Goal: Task Accomplishment & Management: Manage account settings

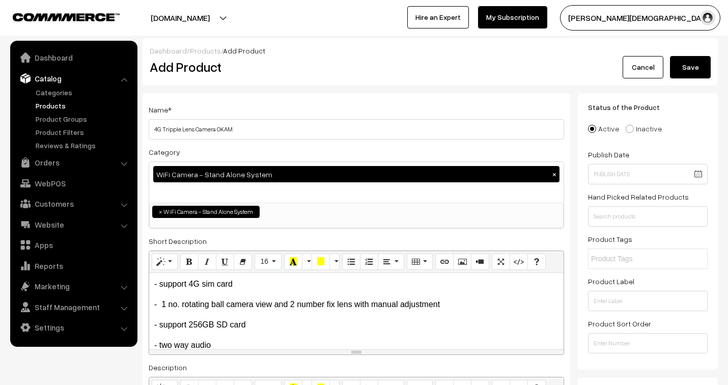
select select "5"
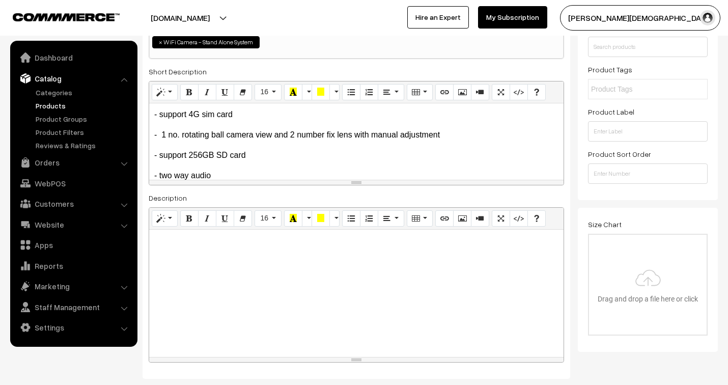
scroll to position [8, 0]
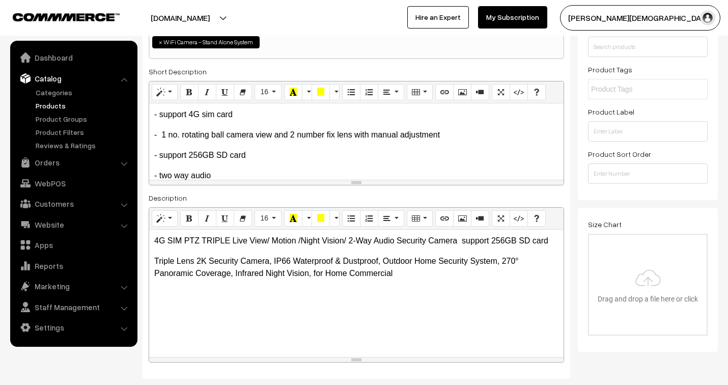
click at [212, 316] on div "4G SIM PTZ TRIPLE Live View/ Motion /Night Vision/ 2-Way Audio Security Camera …" at bounding box center [356, 293] width 414 height 127
drag, startPoint x: 154, startPoint y: 243, endPoint x: 246, endPoint y: 243, distance: 92.7
click at [246, 243] on p "4G SIM PTZ TRIPLE Live View/ Motion /Night Vision/ 2-Way Audio Security Camera …" at bounding box center [356, 241] width 404 height 12
click at [191, 218] on icon "Bold (CTRL+B)" at bounding box center [189, 218] width 7 height 8
click at [179, 304] on div "4G SIM PTZ TRIPLE Live View/ Motion /Night Vision/ 2-Way Audio Security Camera …" at bounding box center [356, 293] width 414 height 127
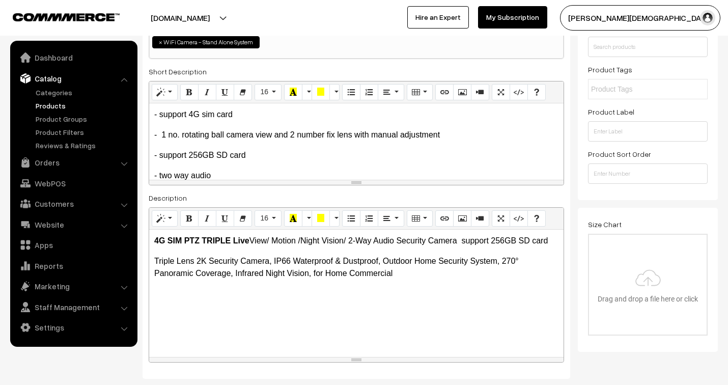
drag, startPoint x: 421, startPoint y: 275, endPoint x: 422, endPoint y: 292, distance: 16.8
click at [420, 275] on p "Triple Lens 2K Security Camera, IP66 Waterproof & Dustproof, Outdoor Home Secur…" at bounding box center [356, 267] width 404 height 24
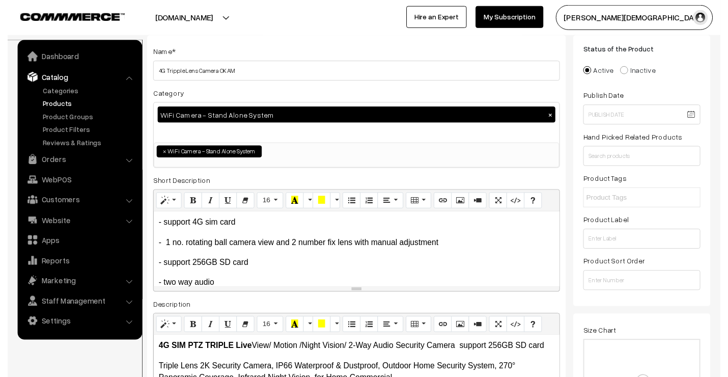
scroll to position [57, 0]
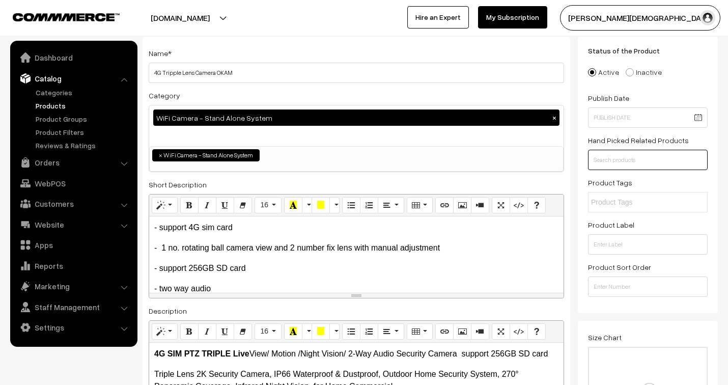
click at [634, 166] on input "text" at bounding box center [648, 160] width 120 height 20
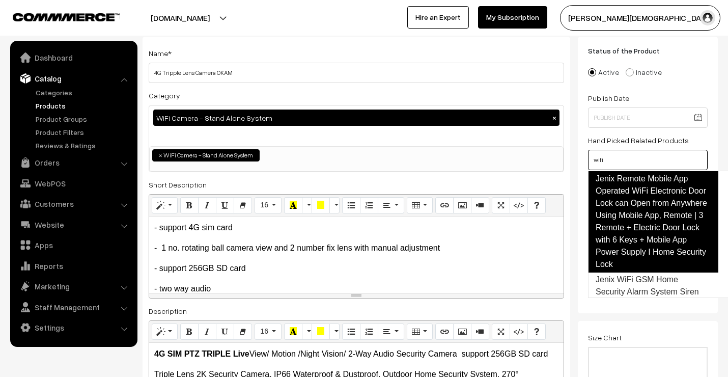
click at [647, 210] on link "Jenix Remote Mobile App Operated WiFi Electronic Door Lock can Open from Anywhe…" at bounding box center [653, 222] width 130 height 102
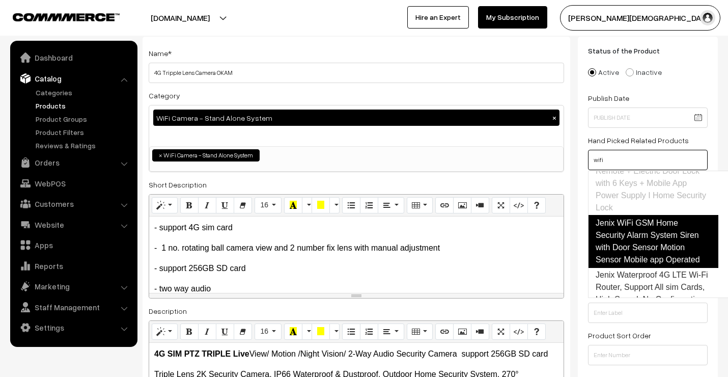
click at [647, 235] on link "Jenix WiFi GSM Home Security Alarm System Siren with Door Sensor Motion Sensor …" at bounding box center [653, 241] width 130 height 53
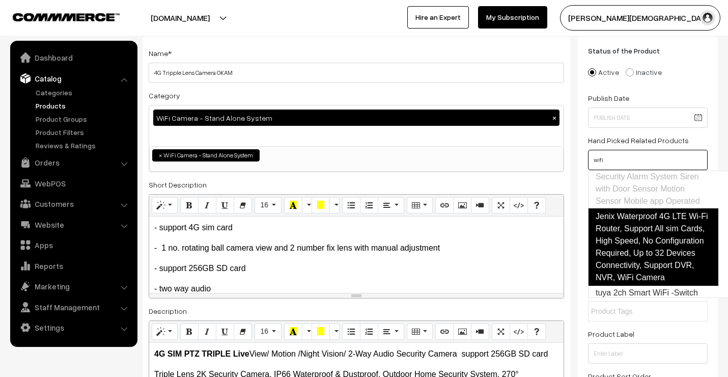
click at [646, 236] on link "Jenix Waterproof 4G LTE Wi-Fi Router, Support All sim Cards, High Speed, No Con…" at bounding box center [653, 246] width 130 height 77
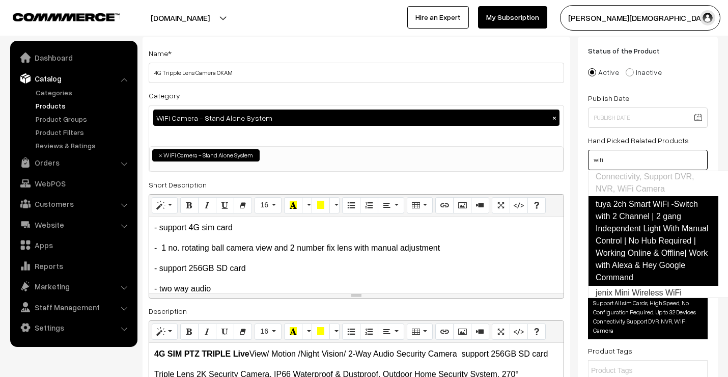
click at [642, 253] on link "tuya 2ch Smart WiFi -Switch with 2 Channel | 2 gang Independent Light With Manu…" at bounding box center [653, 241] width 130 height 90
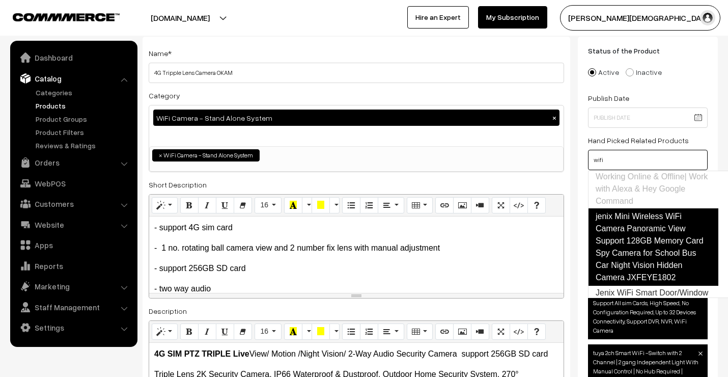
click at [644, 257] on link "jenix Mini Wireless WiFi Camera Panoramic View Support 128GB Memory Card Spy Ca…" at bounding box center [653, 246] width 130 height 77
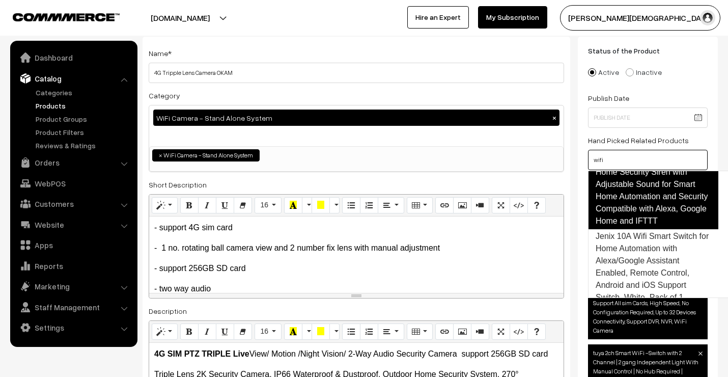
click at [638, 229] on link "Jenix WiFi Smart Door/Window Home Security Siren with Adjustable Sound for Smar…" at bounding box center [653, 190] width 130 height 77
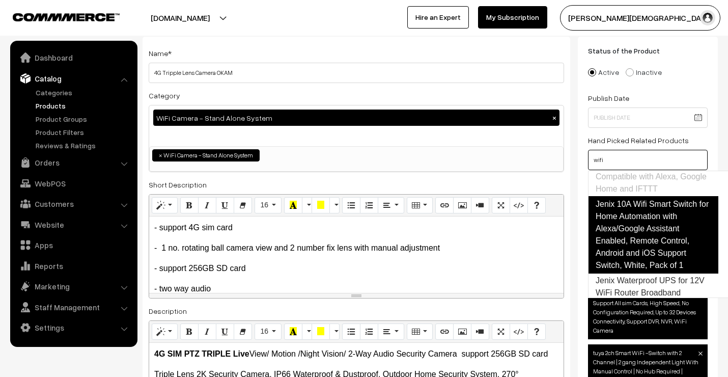
click at [643, 262] on link "Jenix 10A Wifi Smart Switch for Home Automation with Alexa/Google Assistant Ena…" at bounding box center [653, 234] width 130 height 77
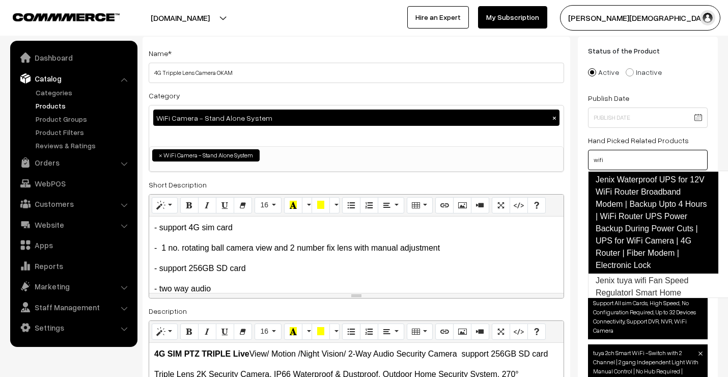
click at [648, 258] on link "Jenix Waterproof UPS for 12V WiFi Router Broadband Modem | Backup Upto 4 Hours …" at bounding box center [653, 223] width 130 height 102
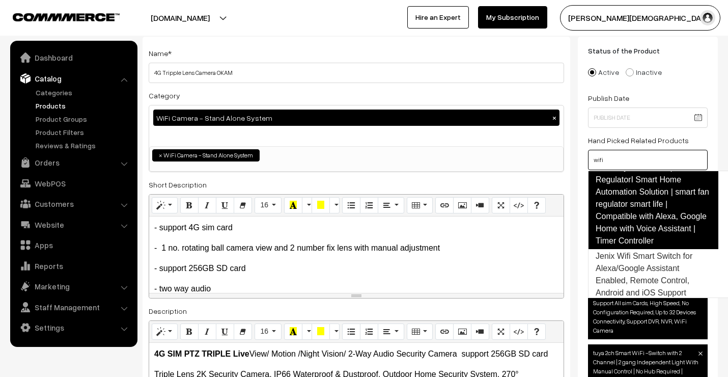
click at [640, 224] on link "Jenix tuya wifi Fan Speed RegulatorI Smart Home Automation Solution | smart fan…" at bounding box center [653, 204] width 130 height 90
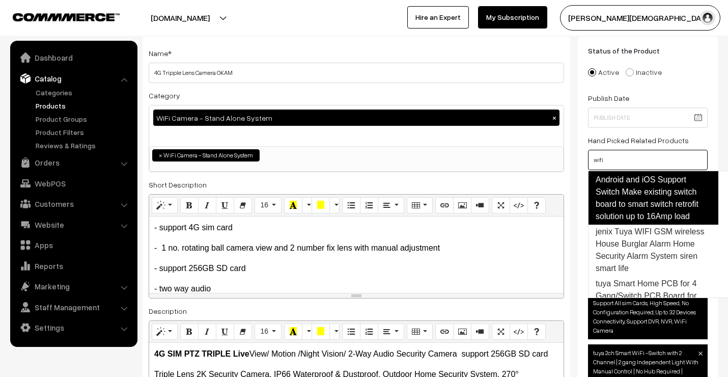
click at [640, 223] on link "Jenix Wifi Smart Switch for Alexa/Google Assistant Enabled, Remote Control, And…" at bounding box center [653, 180] width 130 height 90
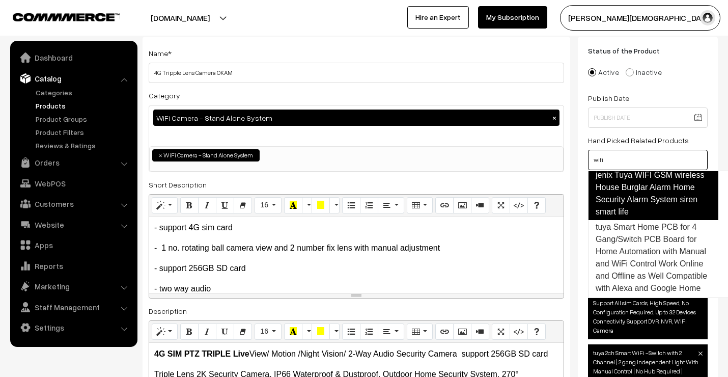
click at [640, 220] on link "jenix Tuya WIFI GSM wireless House Burglar Alarm Home Security Alarm System sir…" at bounding box center [653, 193] width 130 height 53
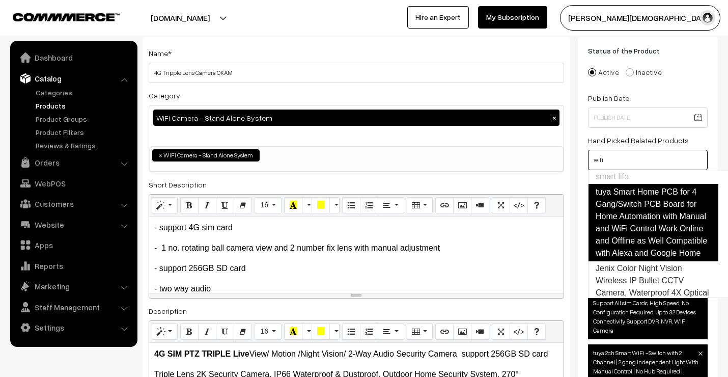
click at [654, 261] on link "tuya Smart Home PCB for 4 Gang/Switch PCB Board for Home Automation with Manual…" at bounding box center [653, 222] width 130 height 77
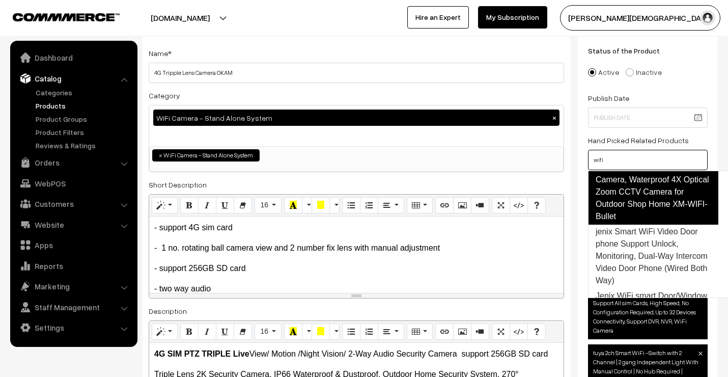
click at [647, 225] on link "Jenix Color Night Vision Wireless IP Bullet CCTV Camera, Waterproof 4X Optical …" at bounding box center [653, 185] width 130 height 77
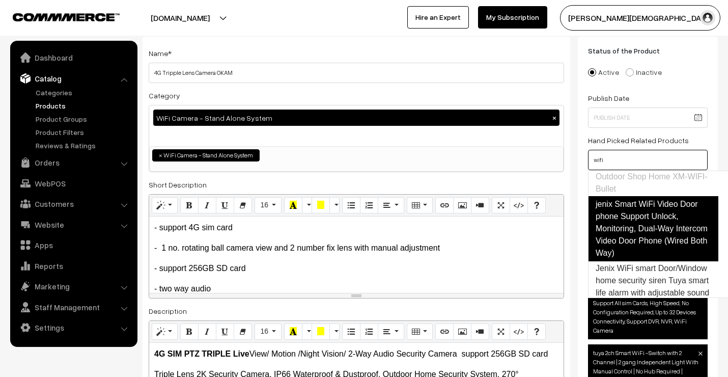
click at [650, 261] on link "jenix Smart WiFi Video Door phone Support Unlock, Monitoring, Dual-Way Intercom…" at bounding box center [653, 228] width 130 height 65
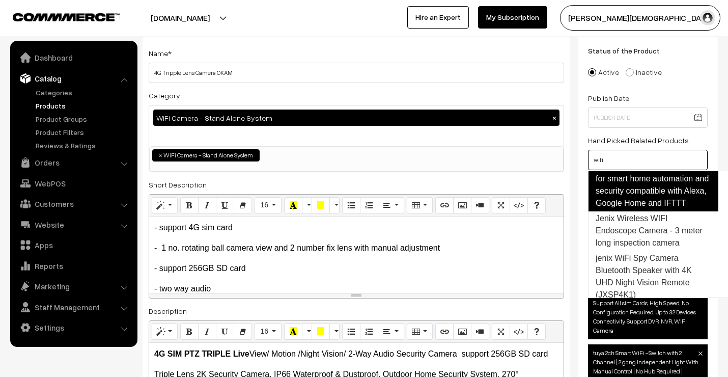
click at [644, 211] on link "Jenix WiFi smart Door/Window home security siren Tuya smart life alarm with adj…" at bounding box center [653, 172] width 130 height 77
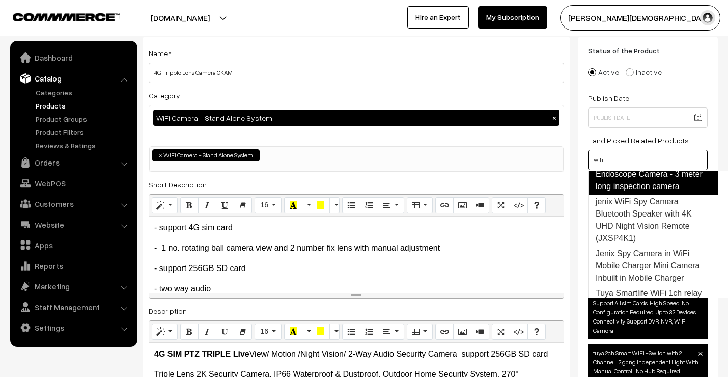
click at [644, 195] on link "Jenix Wireless WIFI Endoscope Camera - 3 meter long inspection camera" at bounding box center [653, 174] width 130 height 41
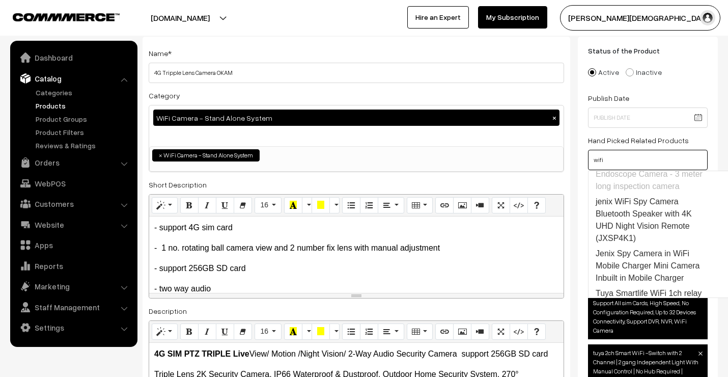
scroll to position [1243, 0]
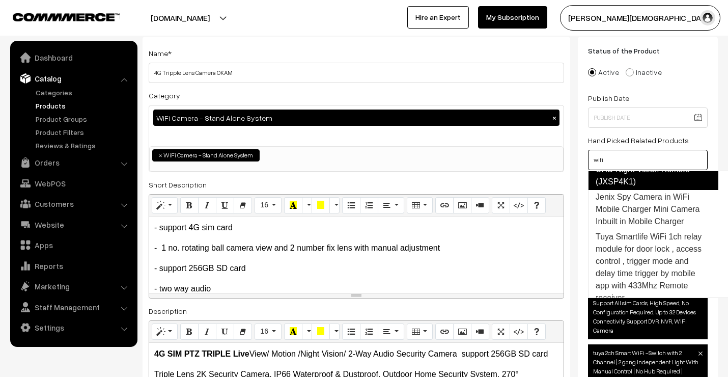
click at [644, 190] on link "jenix WiFi Spy Camera Bluetooth Speaker with 4K UHD Night Vision Remote (JXSP4K…" at bounding box center [653, 163] width 130 height 53
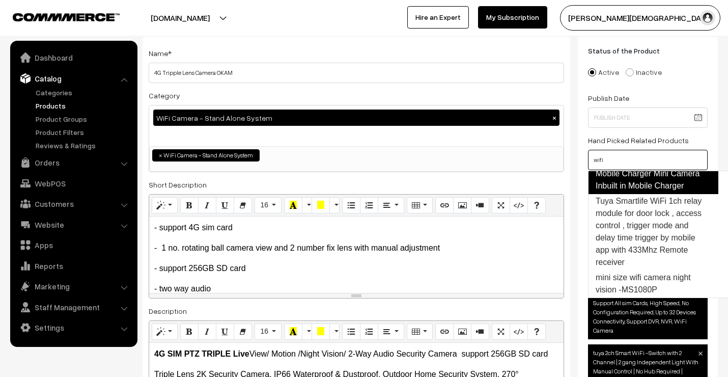
scroll to position [1352, 0]
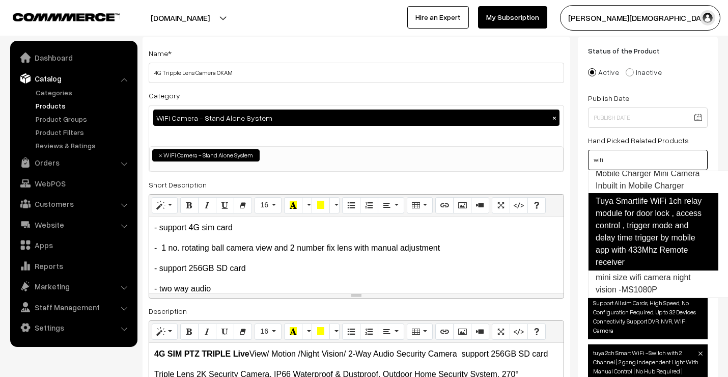
click at [647, 229] on link "Tuya Smartlife WiFi 1ch relay module for door lock , access control , trigger m…" at bounding box center [653, 231] width 130 height 77
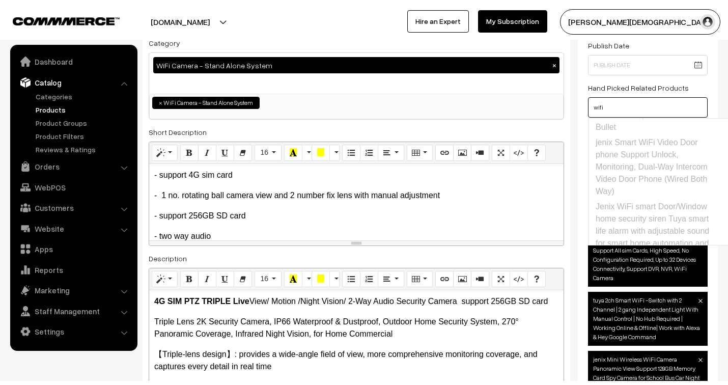
scroll to position [0, 0]
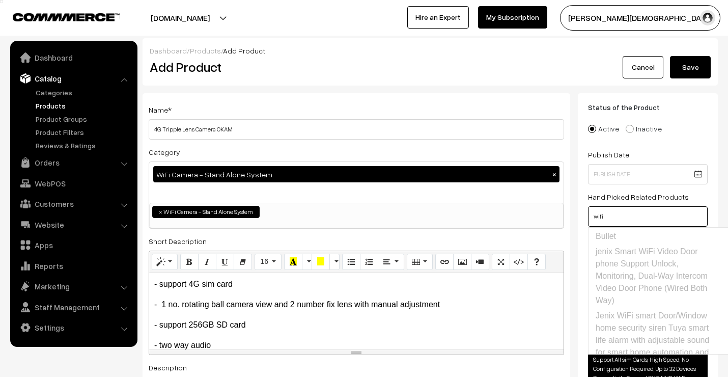
type input "wifi"
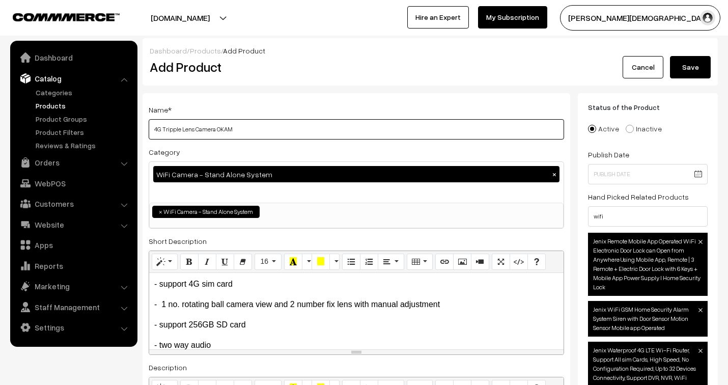
click at [253, 128] on input "4G Tripple Lens Camera OKAM" at bounding box center [356, 129] width 415 height 20
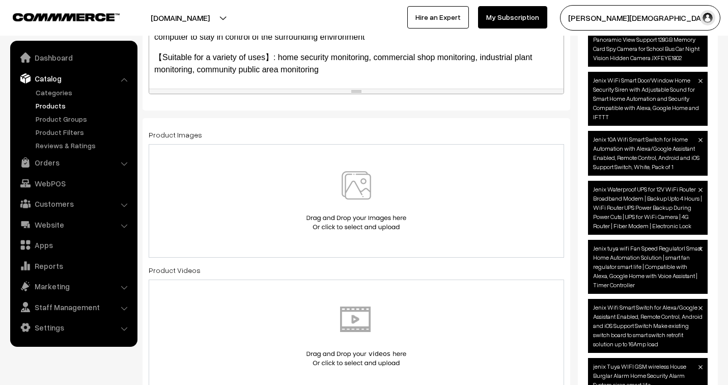
scroll to position [566, 0]
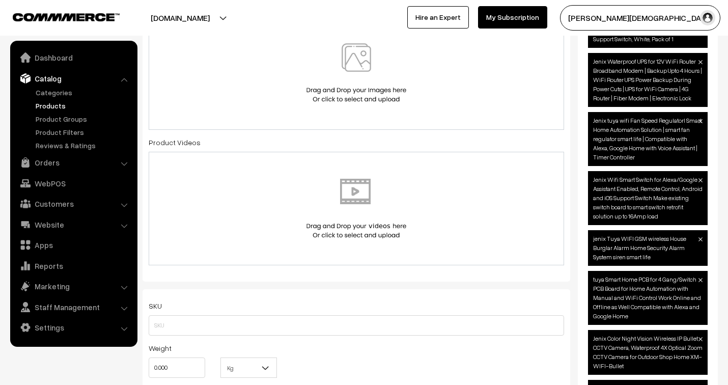
type input "4G Tripple Lens Camera OKAM pro app 3+3+3 MP View"
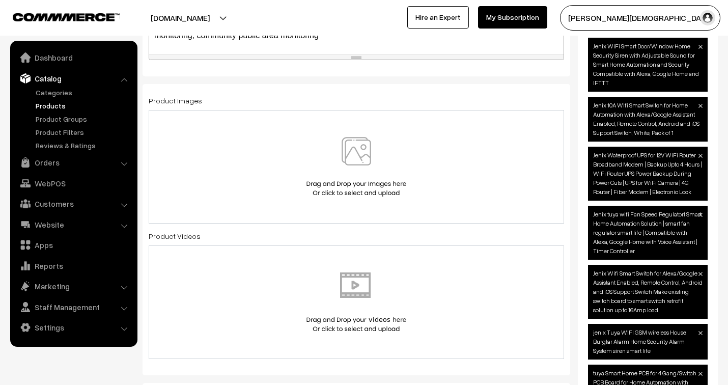
scroll to position [452, 0]
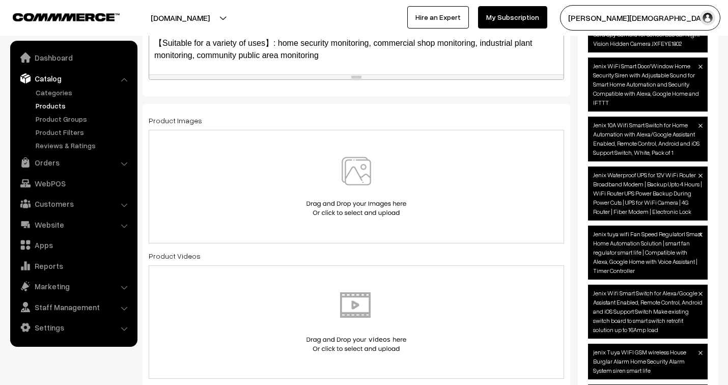
click at [368, 215] on img at bounding box center [356, 187] width 105 height 60
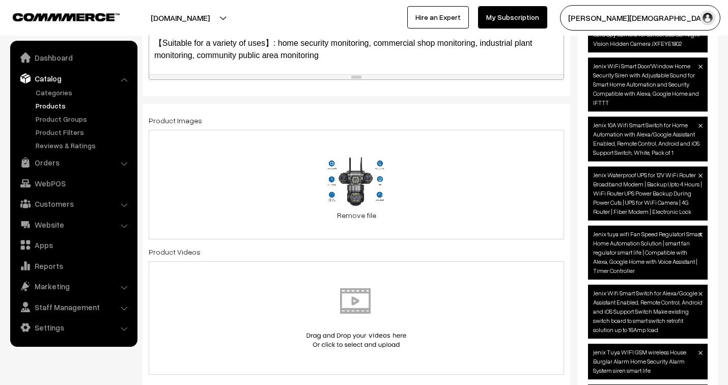
click at [416, 214] on div "62.9 KB tripple lens two way audio.jpg Check Error Remove file" at bounding box center [356, 184] width 415 height 109
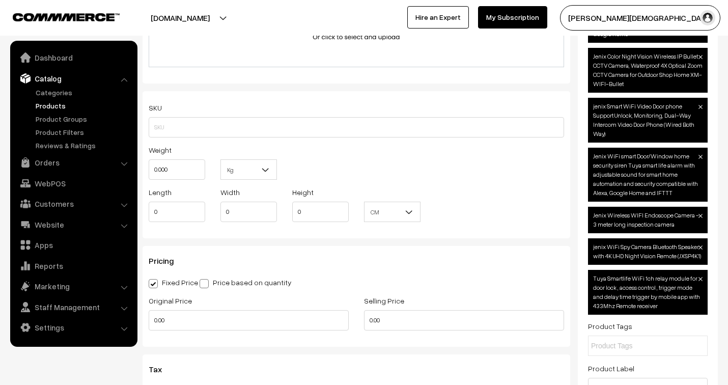
scroll to position [848, 0]
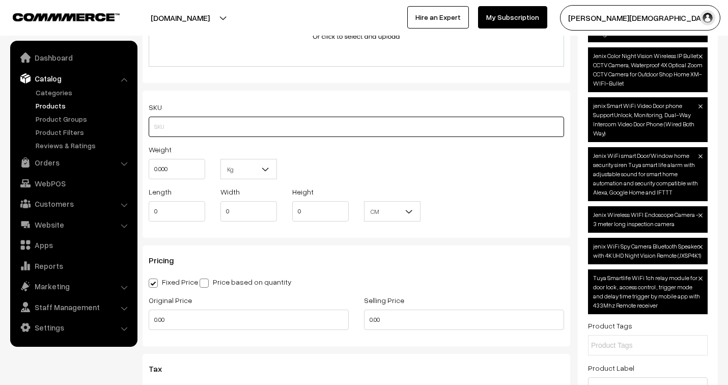
click at [172, 128] on input "text" at bounding box center [356, 127] width 415 height 20
type input "OKAM - 3L-4G-23XX"
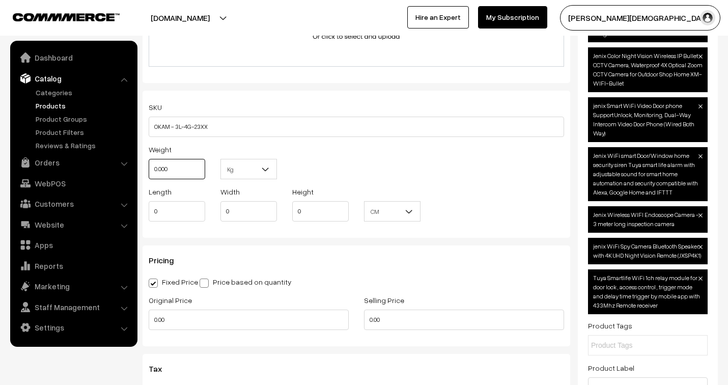
drag, startPoint x: 184, startPoint y: 166, endPoint x: 134, endPoint y: 167, distance: 49.9
click at [134, 167] on body "Thank you for showing interest. Our team will call you shortly. Close jenixindi…" at bounding box center [364, 171] width 728 height 2038
type input "2"
drag, startPoint x: 166, startPoint y: 219, endPoint x: 138, endPoint y: 204, distance: 31.2
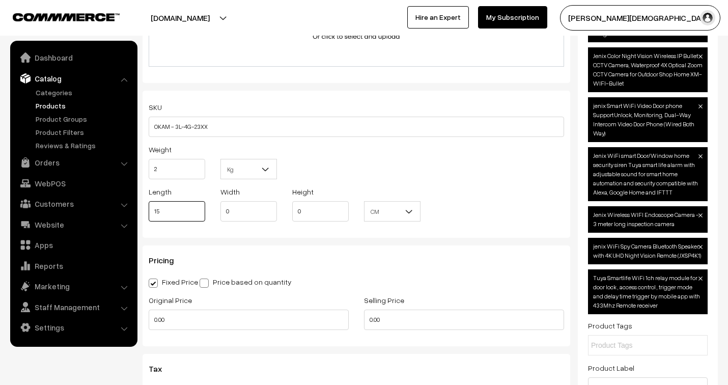
type input "15"
type input "10"
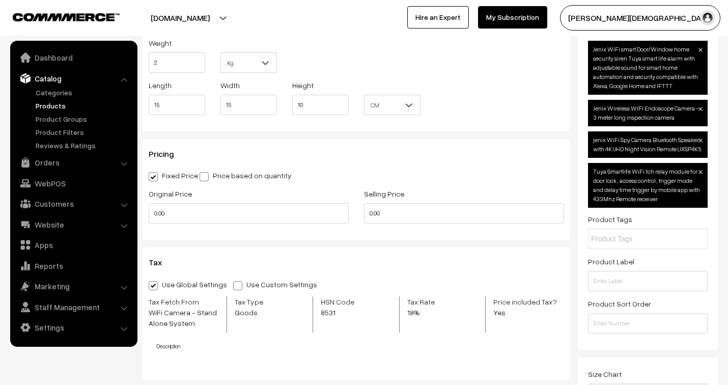
scroll to position [961, 0]
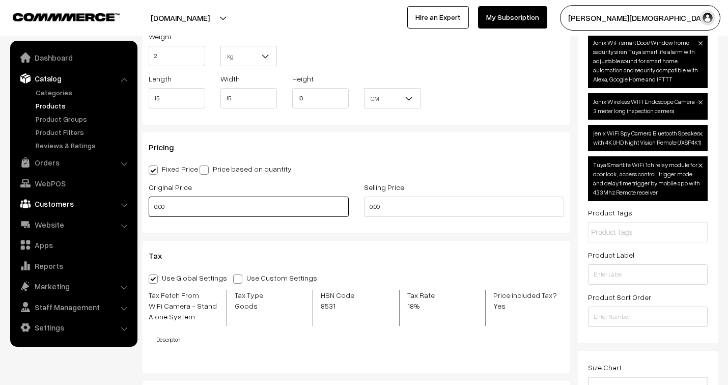
drag, startPoint x: 178, startPoint y: 206, endPoint x: 130, endPoint y: 199, distance: 48.9
click at [130, 199] on body "Thank you for showing interest. Our team will call you shortly. Close jenixindi…" at bounding box center [364, 58] width 728 height 2038
type input "5999"
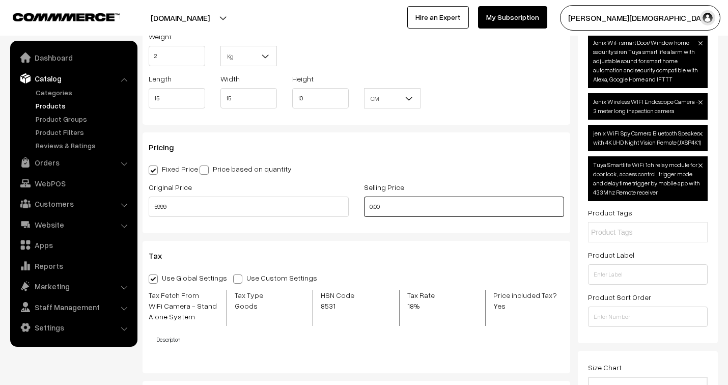
drag, startPoint x: 384, startPoint y: 205, endPoint x: 355, endPoint y: 199, distance: 29.7
click at [355, 199] on div "Original Price 5999 Selling Price 0.00" at bounding box center [356, 202] width 431 height 42
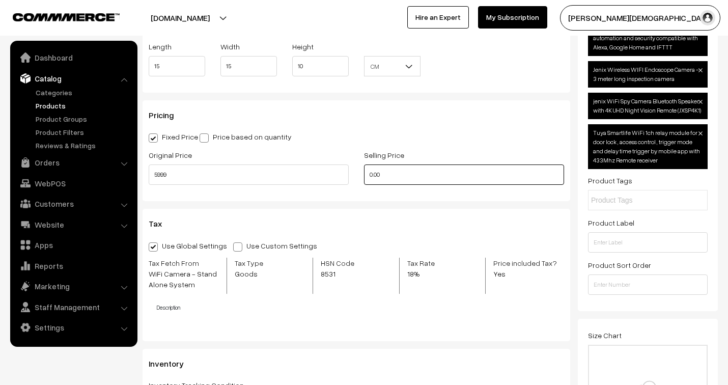
scroll to position [1018, 0]
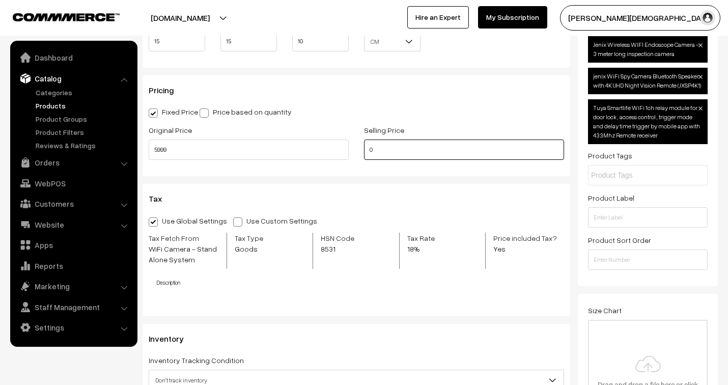
drag, startPoint x: 371, startPoint y: 150, endPoint x: 359, endPoint y: 154, distance: 12.2
click at [359, 154] on div "Selling Price 0" at bounding box center [463, 145] width 215 height 42
drag, startPoint x: 388, startPoint y: 149, endPoint x: 358, endPoint y: 160, distance: 32.1
click at [358, 160] on div "Selling Price 3200" at bounding box center [463, 145] width 215 height 42
click at [405, 176] on div "Pricing Fixed Price Price based on quantity Original Price 5999 Selling Price 3…" at bounding box center [357, 125] width 428 height 101
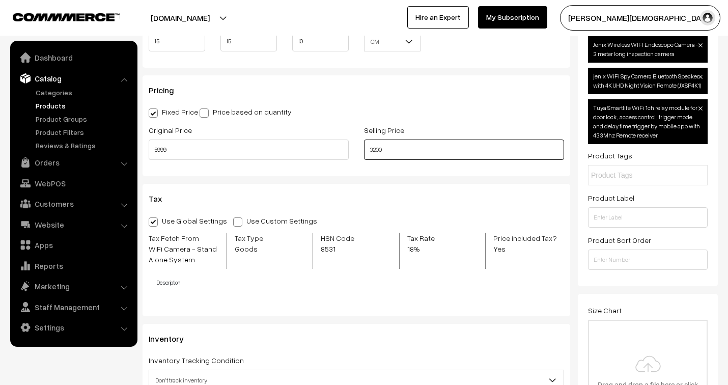
drag, startPoint x: 391, startPoint y: 150, endPoint x: 359, endPoint y: 156, distance: 32.1
click at [359, 156] on div "Selling Price 3200" at bounding box center [463, 145] width 215 height 42
type input "3300"
click at [380, 197] on h3 "Tax" at bounding box center [356, 199] width 415 height 10
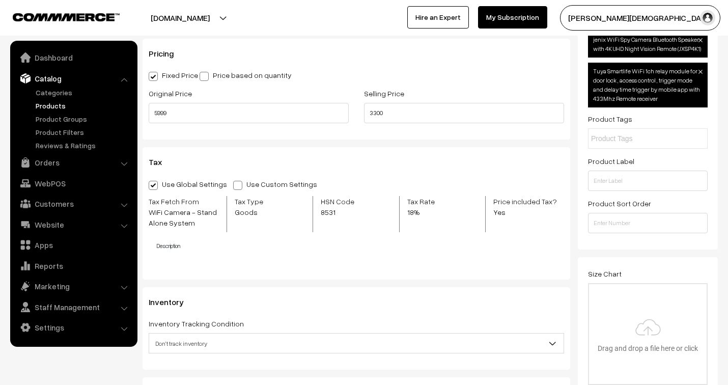
scroll to position [1075, 0]
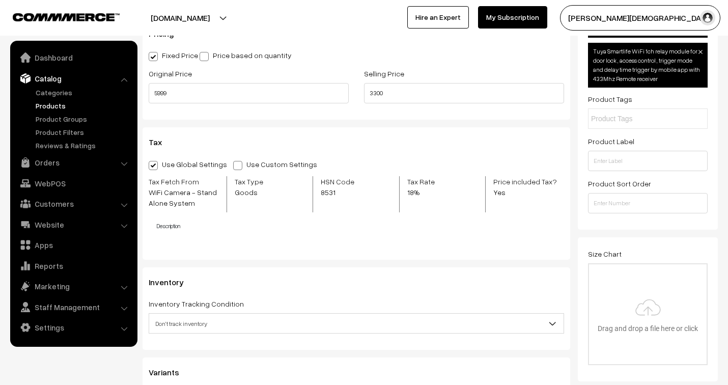
click at [233, 168] on span at bounding box center [237, 165] width 9 height 9
click at [233, 167] on input "Use Custom Settings" at bounding box center [236, 163] width 7 height 7
radio input "true"
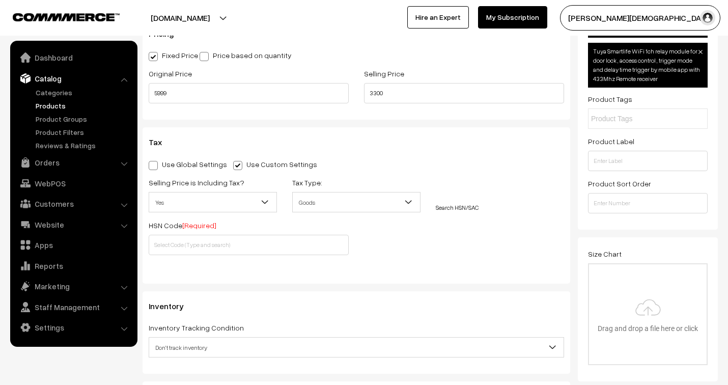
click at [266, 203] on b at bounding box center [265, 202] width 10 height 10
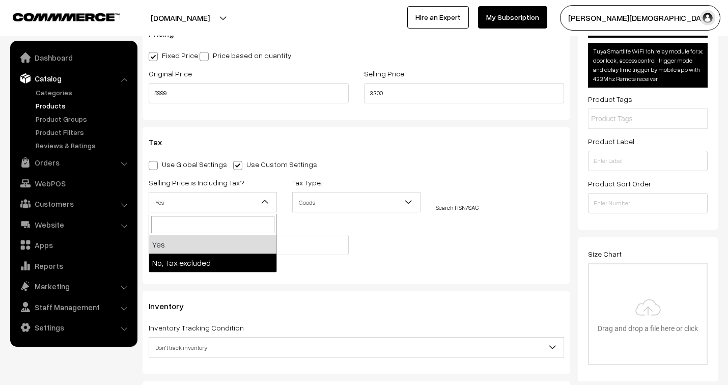
select select "2"
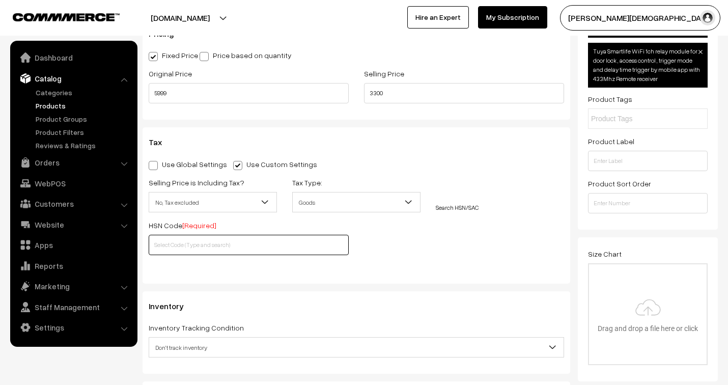
click at [220, 247] on input "text" at bounding box center [249, 245] width 200 height 20
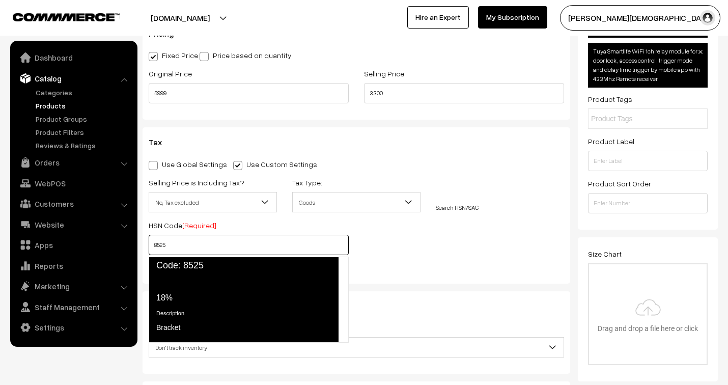
click at [214, 283] on div "Tax Rate 18%" at bounding box center [243, 290] width 174 height 28
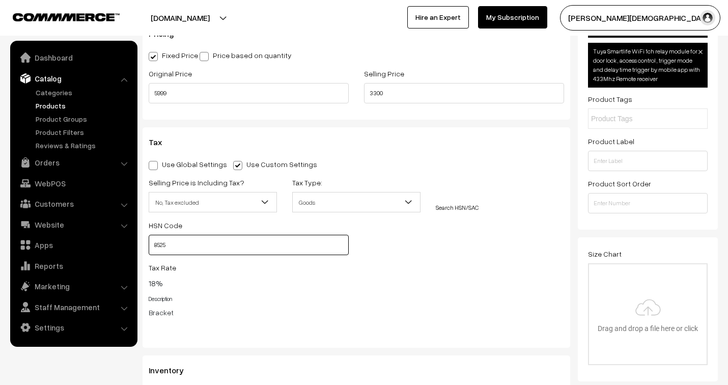
type input "8525"
click at [409, 243] on div "Selling Price is Including Tax? Yes No, Tax excluded No, Tax excluded Tax Type:…" at bounding box center [356, 250] width 431 height 149
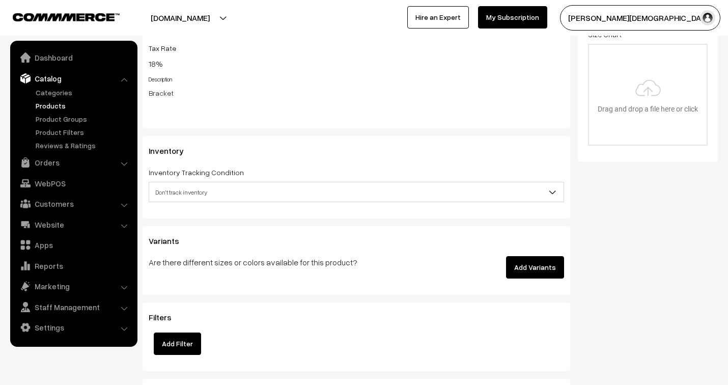
scroll to position [1301, 0]
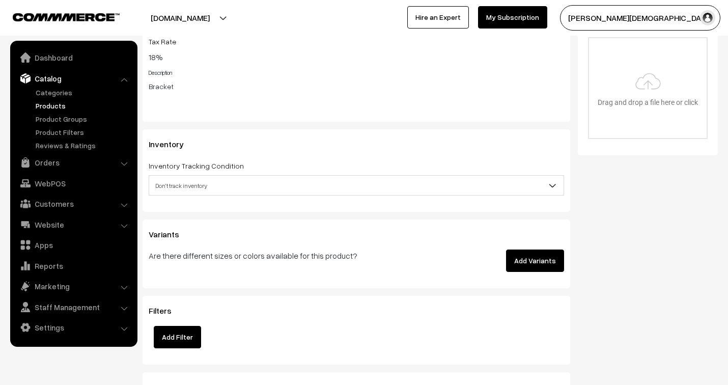
click at [247, 185] on span "Don't track inventory" at bounding box center [356, 186] width 414 height 18
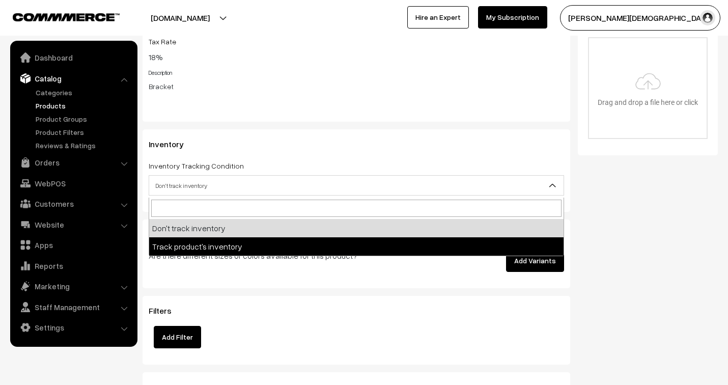
select select "2"
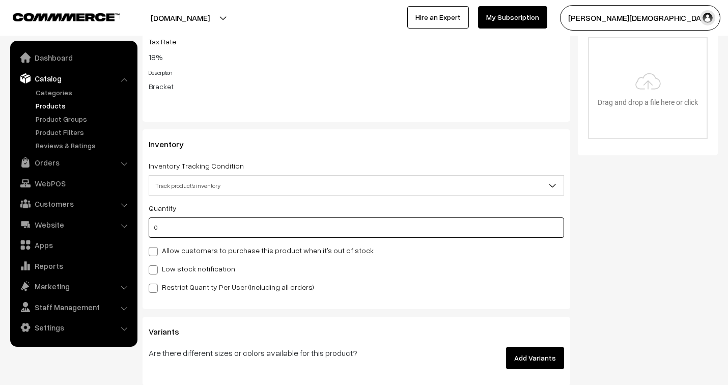
drag, startPoint x: 212, startPoint y: 232, endPoint x: 144, endPoint y: 228, distance: 68.4
click at [144, 228] on div "Inventory Inventory Tracking Condition Don't track inventory Track product's in…" at bounding box center [357, 219] width 428 height 180
type input "2"
type input "20"
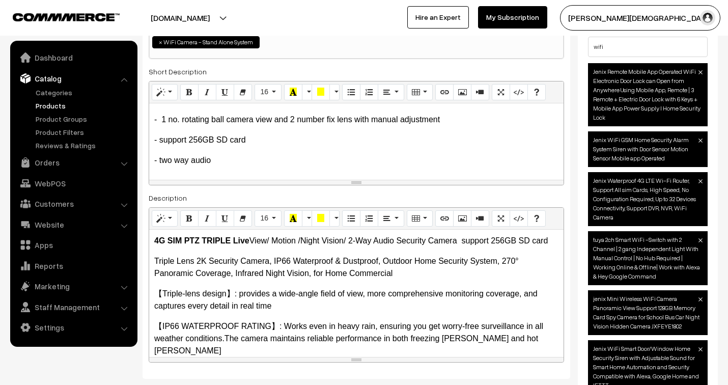
scroll to position [113, 0]
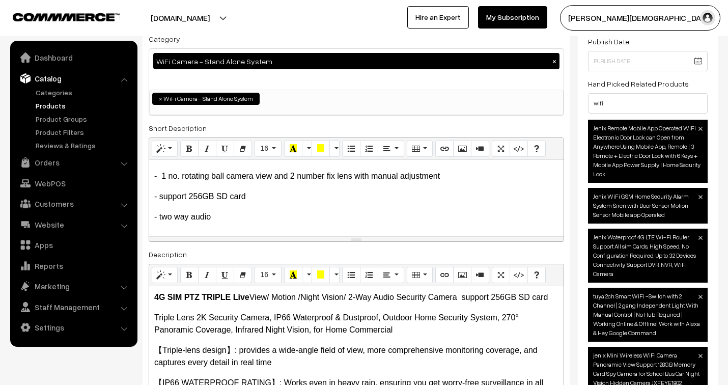
drag, startPoint x: 168, startPoint y: 312, endPoint x: 146, endPoint y: 299, distance: 25.3
click at [146, 299] on div "Name * 4G Tripple Lens Camera OKAM pro app 3+3+3 MP View Category WiFi Camera -…" at bounding box center [357, 207] width 428 height 455
copy p "4G SIM PTZ TRIPLE Live View/ Motion /Night Vision/ 2-Way Audio Security Camera …"
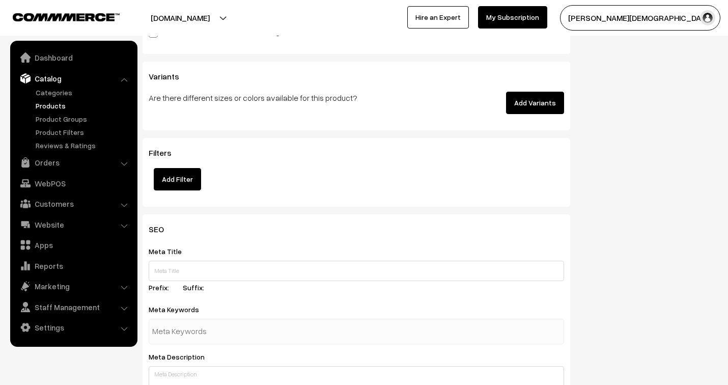
scroll to position [1584, 0]
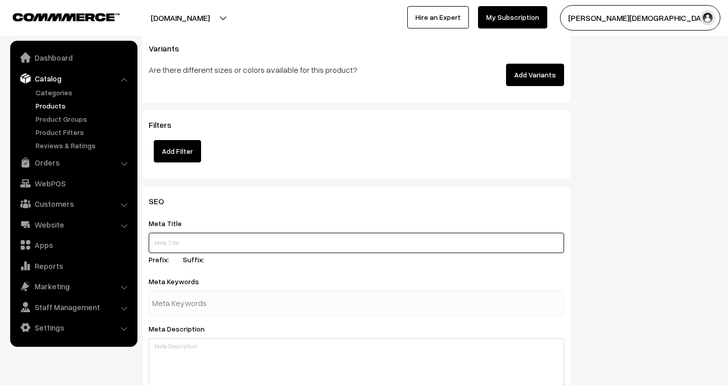
click at [163, 243] on input "text" at bounding box center [356, 243] width 415 height 20
paste input "4G SIM PTZ TRIPLE Live View/ Motion /Night Vision/ 2-Way Audio Security Camera …"
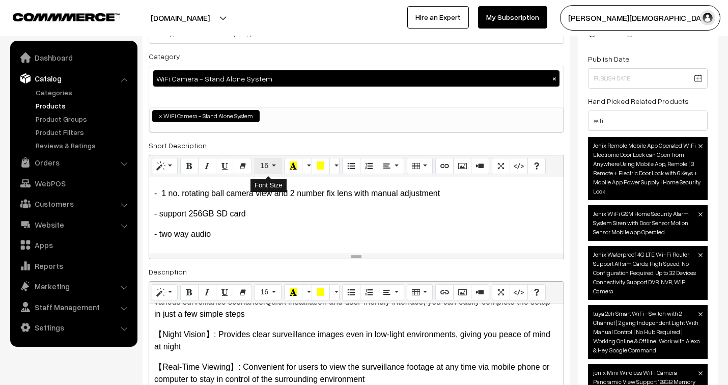
scroll to position [113, 0]
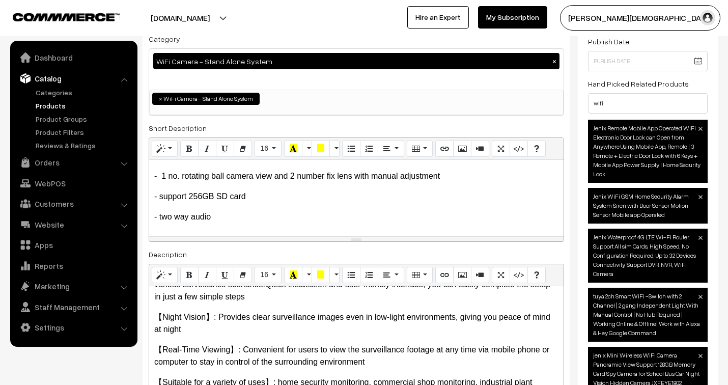
type input "4G SIM PTZ TRIPLE Live View/ Motion /Night Vision/ 2-Way Audio Security Camera …"
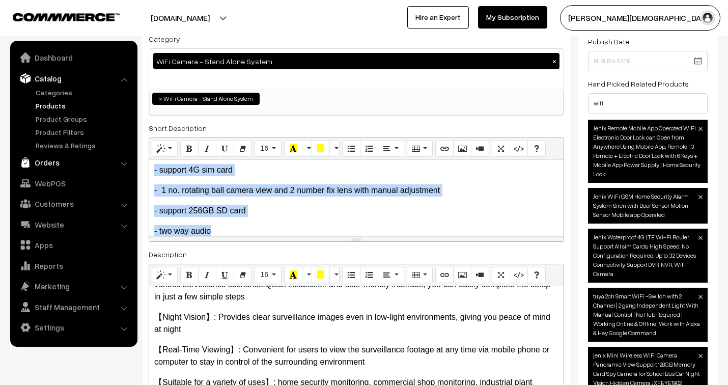
scroll to position [0, 0]
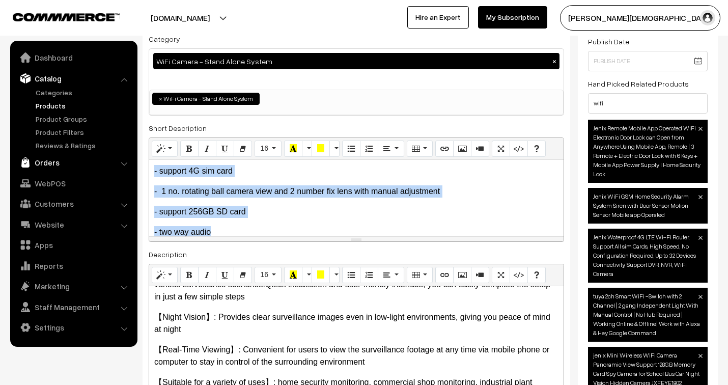
drag, startPoint x: 212, startPoint y: 211, endPoint x: 133, endPoint y: 169, distance: 89.8
copy div "- support 4G sim card - 1 no. rotating ball camera view and 2 number fix lens w…"
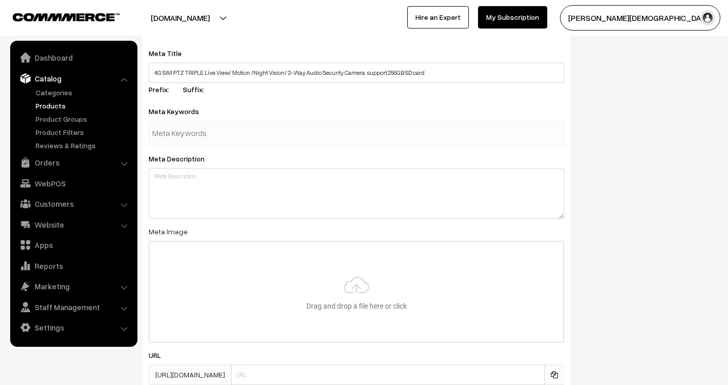
scroll to position [1841, 0]
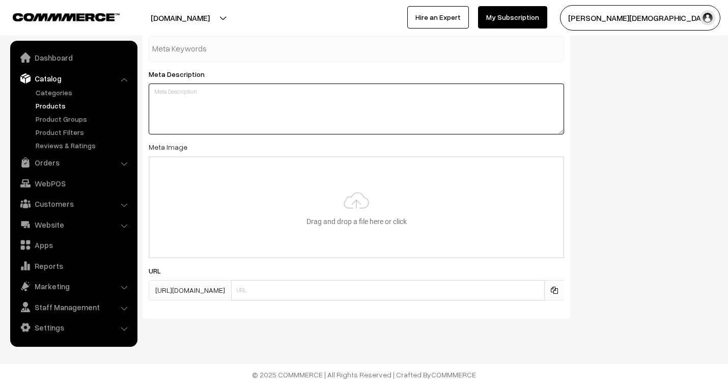
click at [245, 109] on textarea at bounding box center [356, 109] width 415 height 51
paste textarea "- support 4G sim card - 1 no. rotating ball camera view and 2 number fix lens w…"
type textarea "- support 4G sim card - 1 no. rotating ball camera view and 2 number fix lens w…"
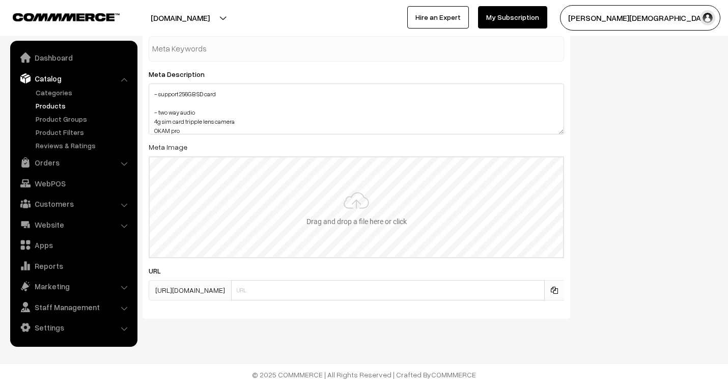
click at [352, 207] on input "file" at bounding box center [356, 207] width 413 height 100
type input "C:\fakepath\human detection camera.jpg"
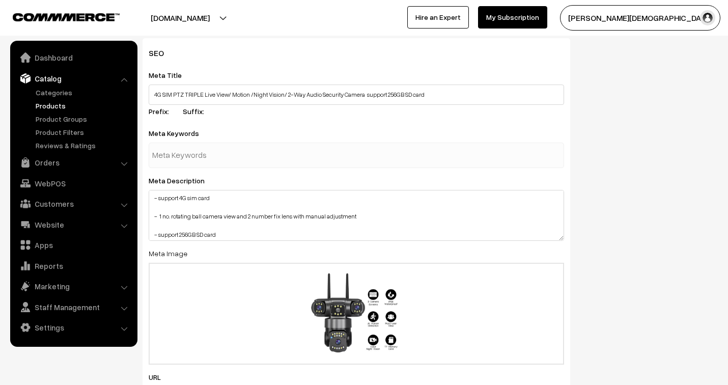
scroll to position [1728, 0]
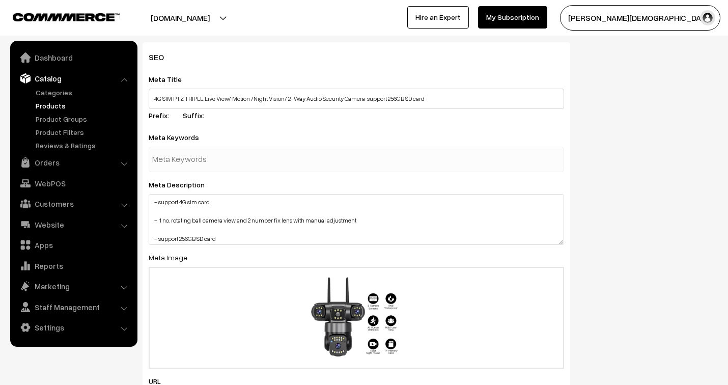
click at [204, 159] on input "text" at bounding box center [205, 159] width 106 height 20
type input "4G sim card camera"
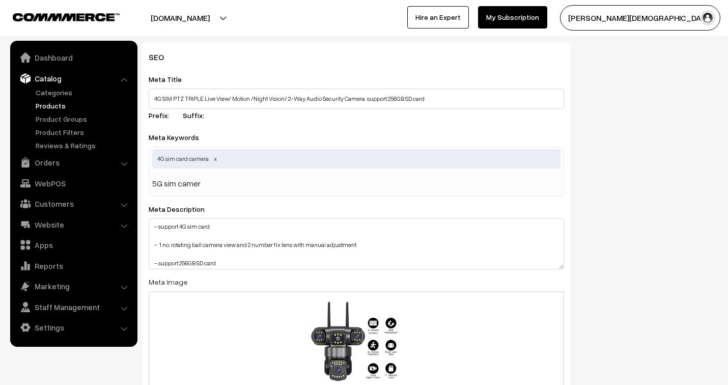
type input "5G sim camera"
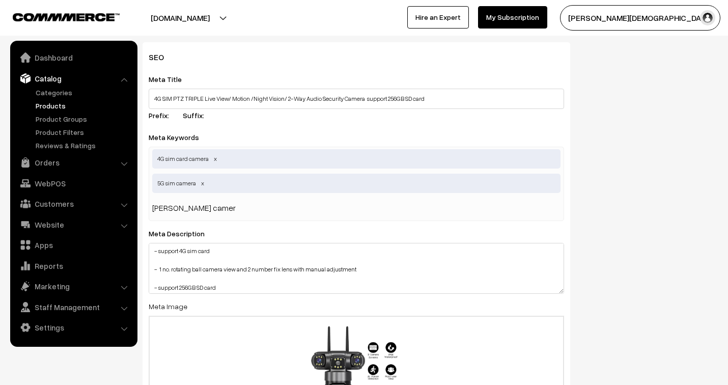
type input "jio sim camera"
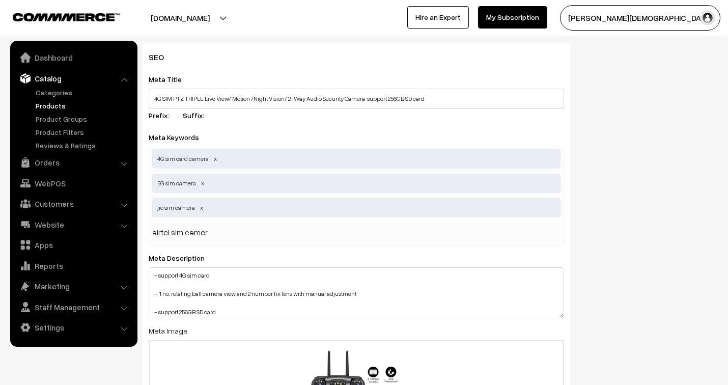
type input "airtel sim camera"
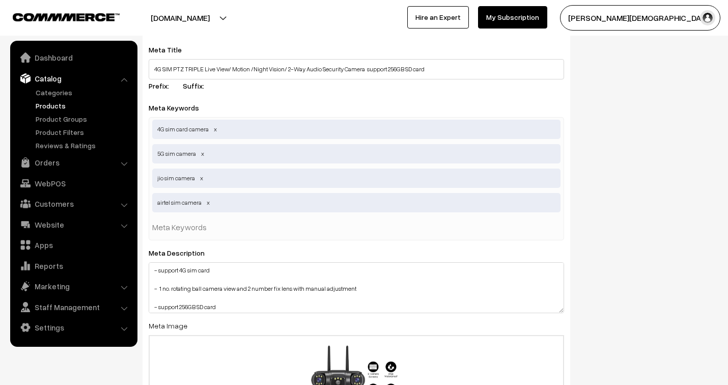
scroll to position [1785, 0]
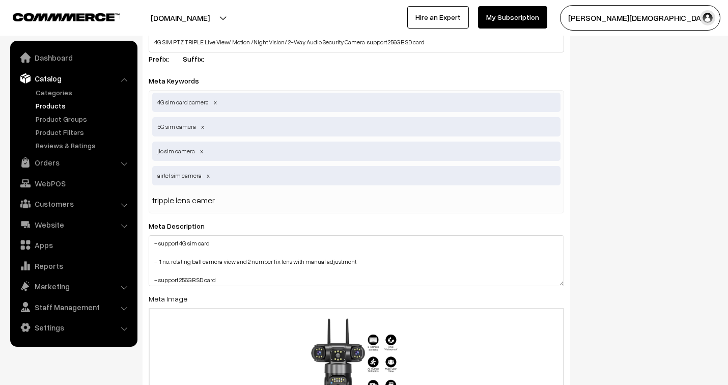
type input "tripple lens camera"
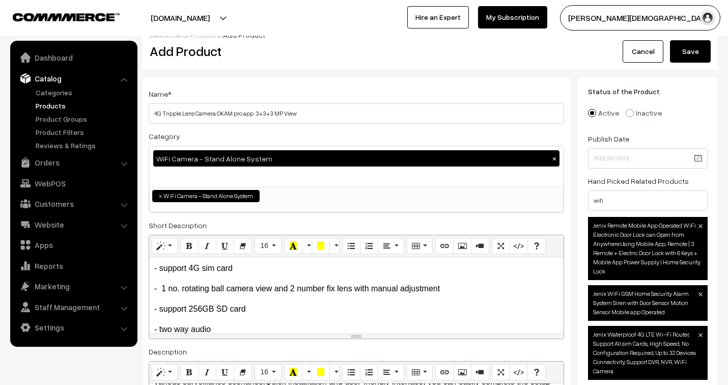
scroll to position [0, 0]
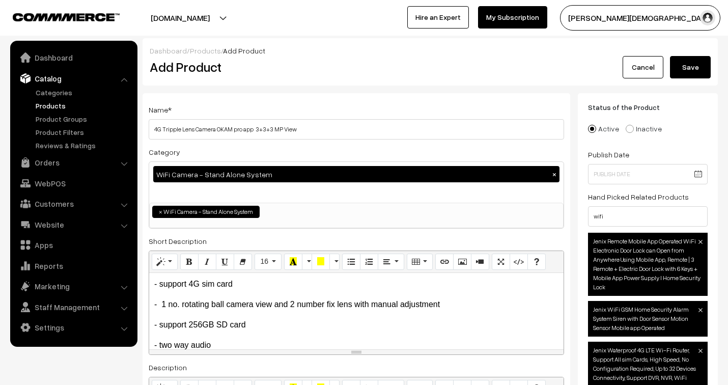
type input "three view camera"
click at [691, 63] on button "Save" at bounding box center [690, 67] width 41 height 22
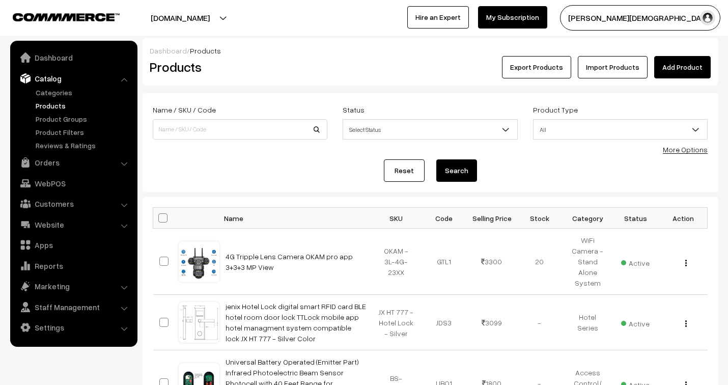
click at [690, 65] on link "Add Product" at bounding box center [682, 67] width 57 height 22
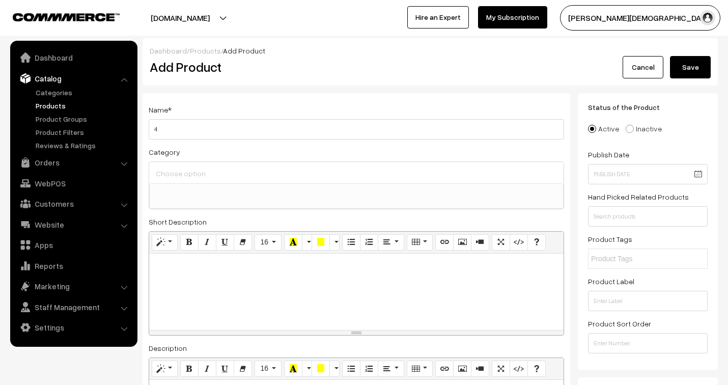
select select
type input "4G Solar tripple lens OKAM pro camera"
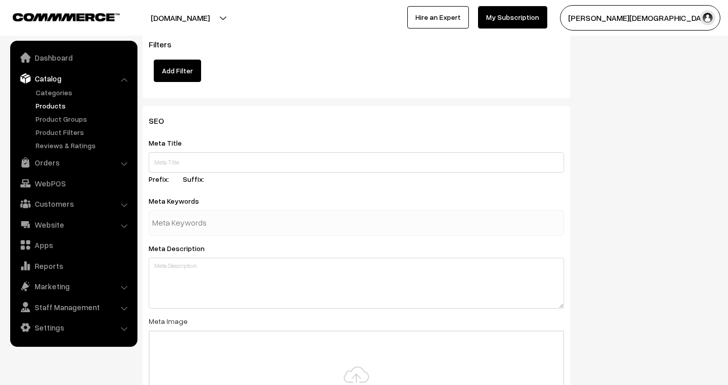
scroll to position [1357, 0]
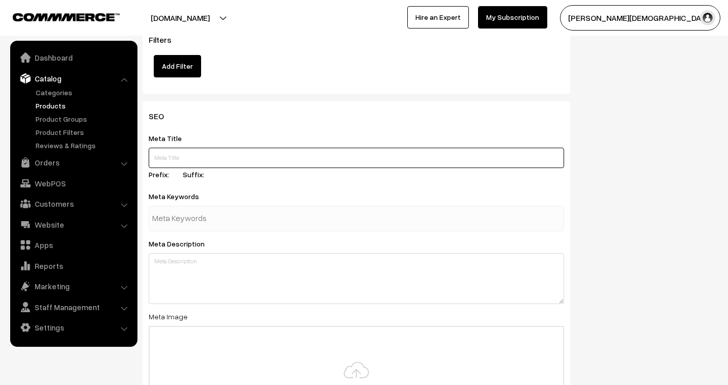
click at [189, 159] on input "text" at bounding box center [356, 158] width 415 height 20
paste input "Outdoor Solar Security Camera, 12MP Triple Lens, PTZ, PIR Motion Detection, Bat…"
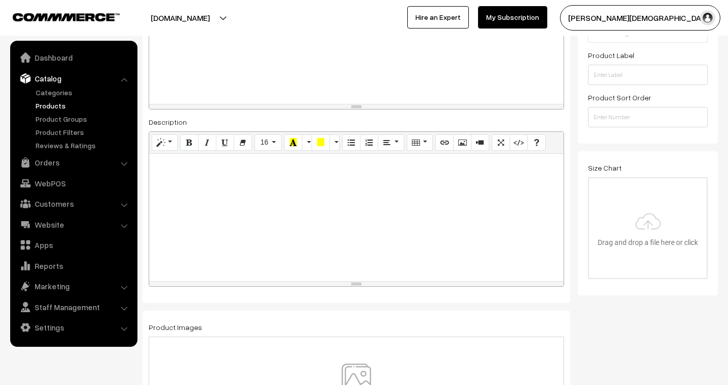
scroll to position [170, 0]
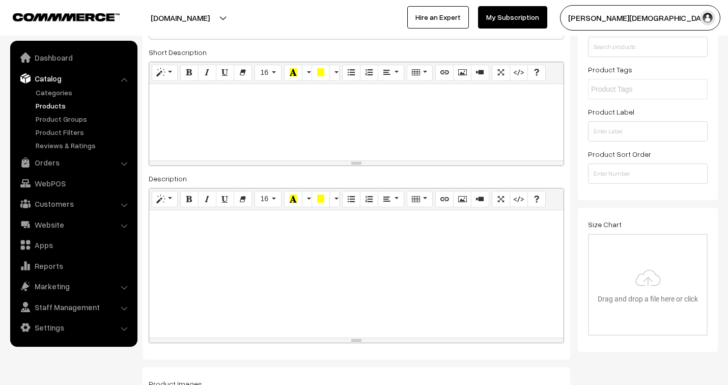
type input "Outdoor Solar Security Camera, 12MP Triple Lens, PTZ, PIR Motion Detection, Bat…"
click at [214, 110] on div at bounding box center [356, 122] width 414 height 76
paste div
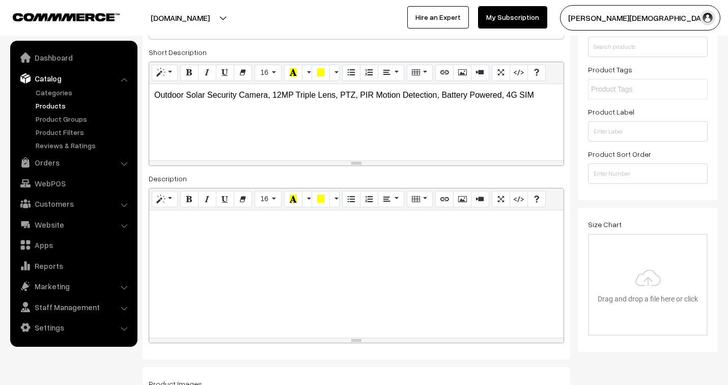
click at [207, 231] on div at bounding box center [356, 273] width 414 height 127
paste div
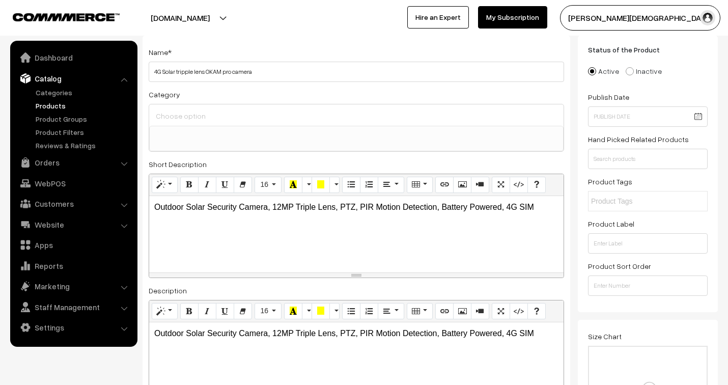
scroll to position [57, 0]
click at [242, 119] on input at bounding box center [356, 116] width 406 height 15
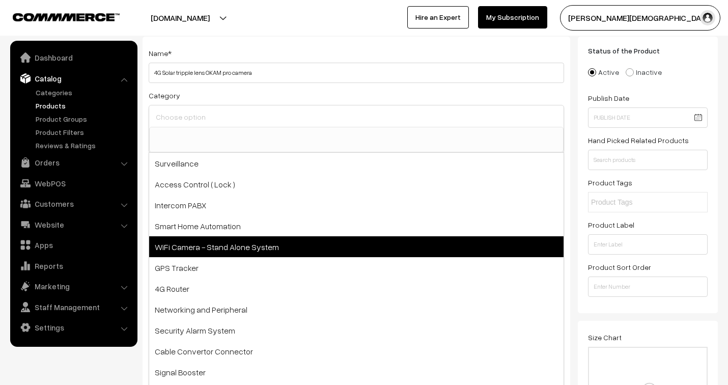
click at [226, 245] on span "WiFi Camera - Stand Alone System" at bounding box center [356, 246] width 414 height 21
select select "5"
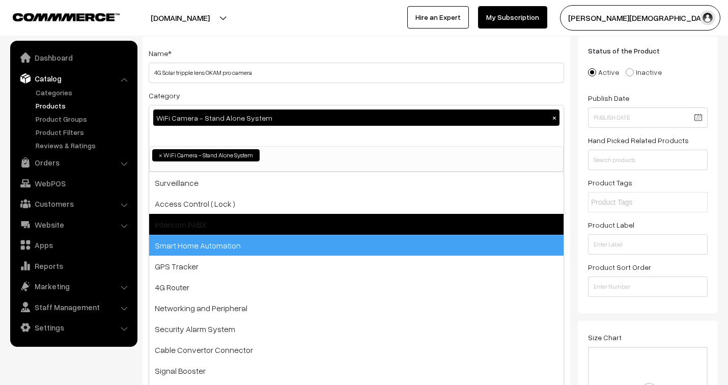
scroll to position [8, 0]
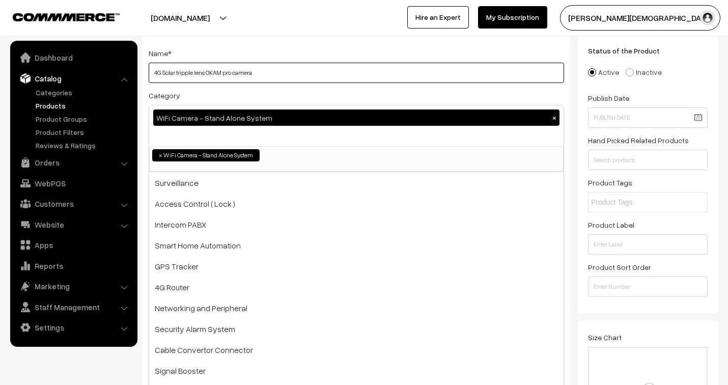
click at [400, 75] on input "4G Solar tripple lens OKAM pro camera" at bounding box center [356, 73] width 415 height 20
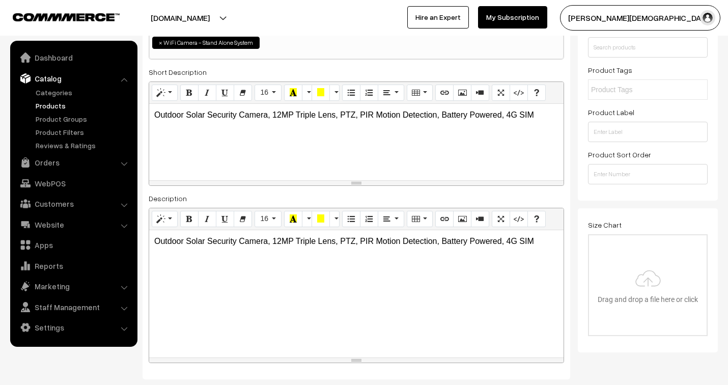
scroll to position [170, 0]
click at [543, 115] on p "Outdoor Solar Security Camera, 12MP Triple Lens, PTZ, PIR Motion Detection, Bat…" at bounding box center [356, 114] width 404 height 12
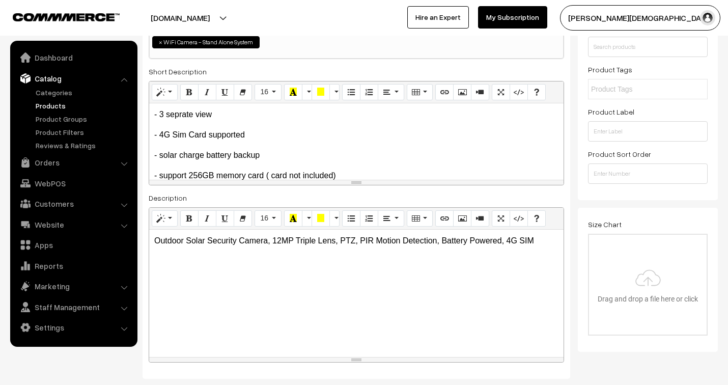
scroll to position [41, 0]
click at [539, 243] on p "Outdoor Solar Security Camera, 12MP Triple Lens, PTZ, PIR Motion Detection, Bat…" at bounding box center [356, 241] width 404 height 12
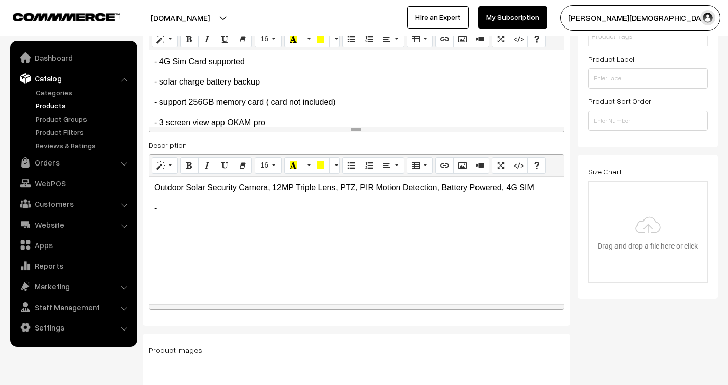
scroll to position [283, 0]
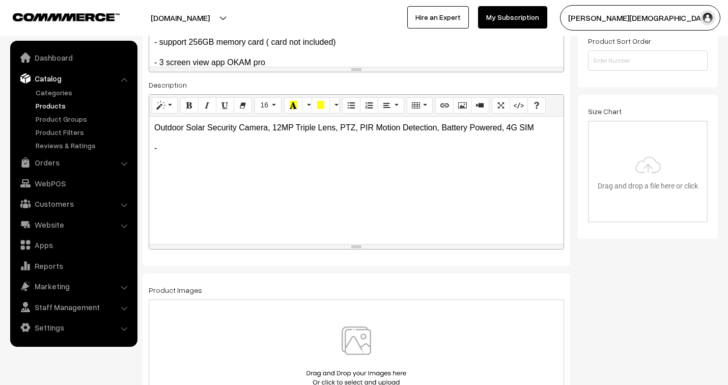
drag, startPoint x: 161, startPoint y: 144, endPoint x: 143, endPoint y: 149, distance: 19.5
click at [143, 149] on div "Name * 4G Solar tripple lens OKAM pro camera Category WiFi Camera - Stand Alone…" at bounding box center [357, 38] width 428 height 455
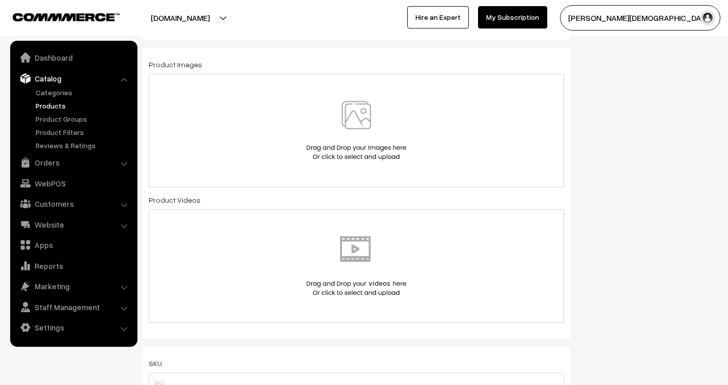
scroll to position [509, 0]
click at [372, 153] on img at bounding box center [356, 130] width 105 height 60
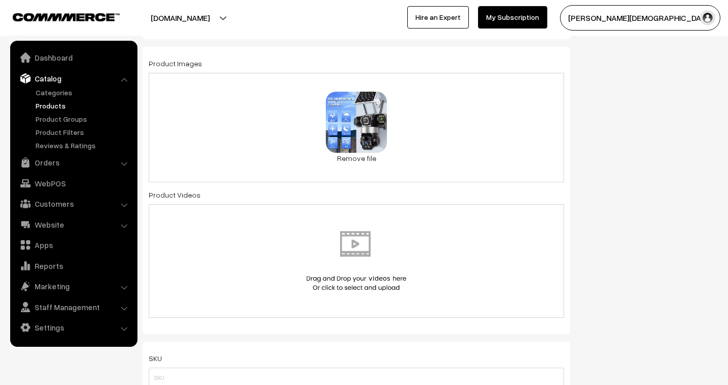
click at [408, 158] on div "0.1 MB Outdoor installtion 4G solar.jpg Check Error Remove file" at bounding box center [356, 127] width 415 height 109
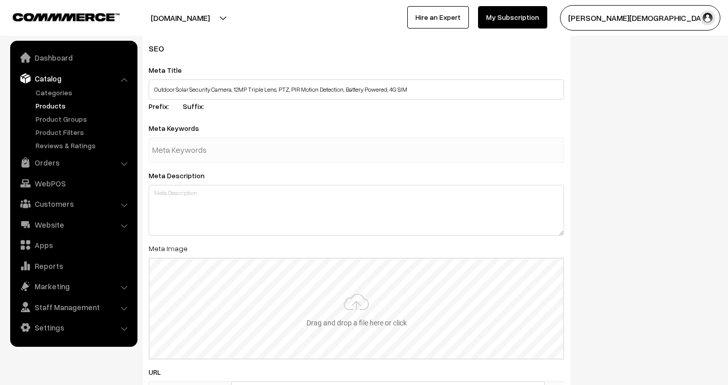
scroll to position [1641, 0]
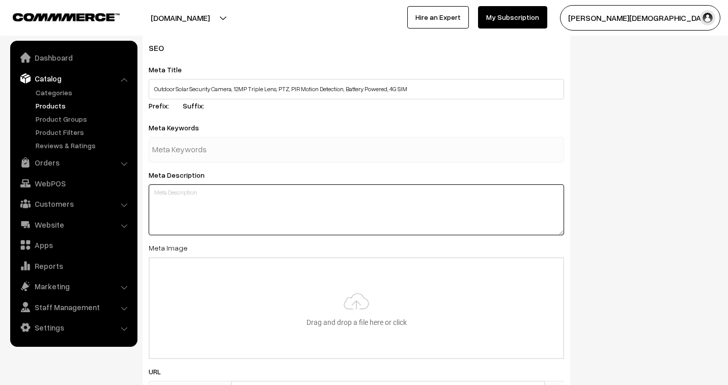
click at [278, 205] on textarea at bounding box center [356, 209] width 415 height 51
paste textarea "Outdoor Solar Security Camera, 12MP Triple Lens, PTZ, PIR Motion Detection, Bat…"
type textarea "Outdoor Solar Security Camera, 12MP Triple Lens, PTZ, PIR Motion Detection, Bat…"
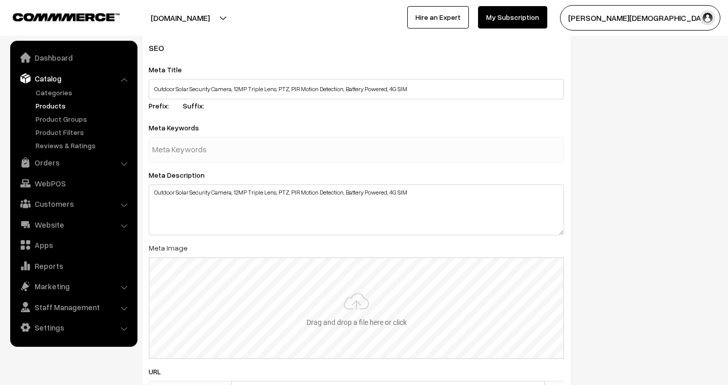
click at [354, 302] on input "file" at bounding box center [356, 308] width 413 height 100
type input "C:\fakepath\4G 12MP Solar camera.jpg"
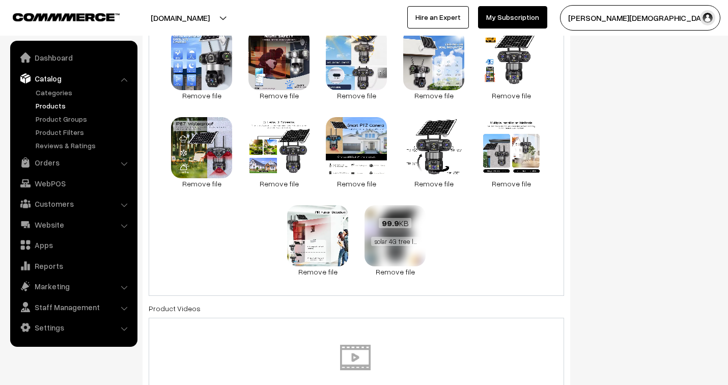
scroll to position [566, 0]
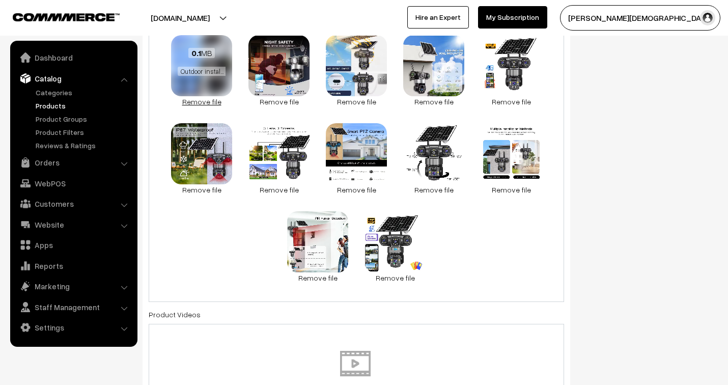
click at [199, 100] on link "Remove file" at bounding box center [201, 101] width 61 height 11
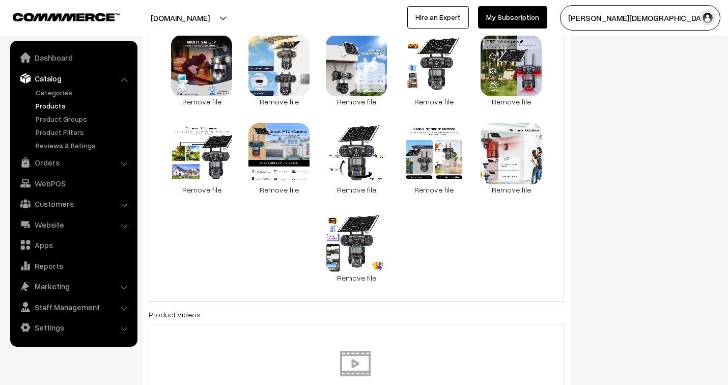
click at [199, 100] on link "Remove file" at bounding box center [201, 101] width 61 height 11
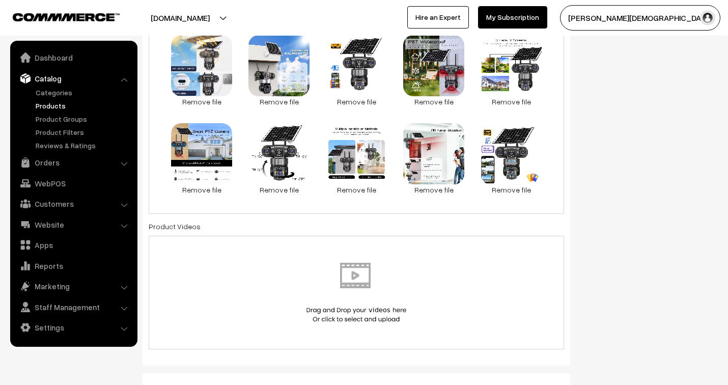
click at [199, 100] on link "Remove file" at bounding box center [201, 101] width 61 height 11
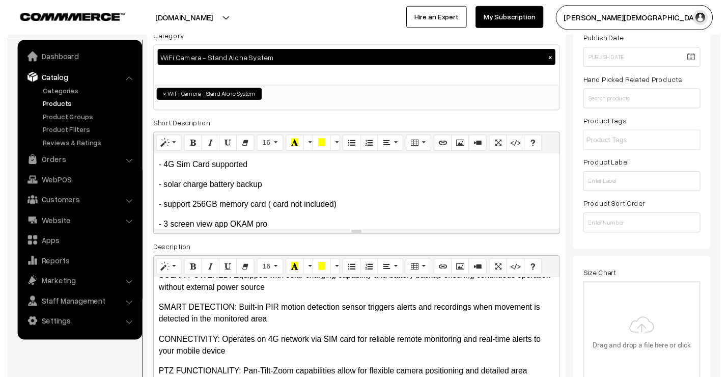
scroll to position [113, 0]
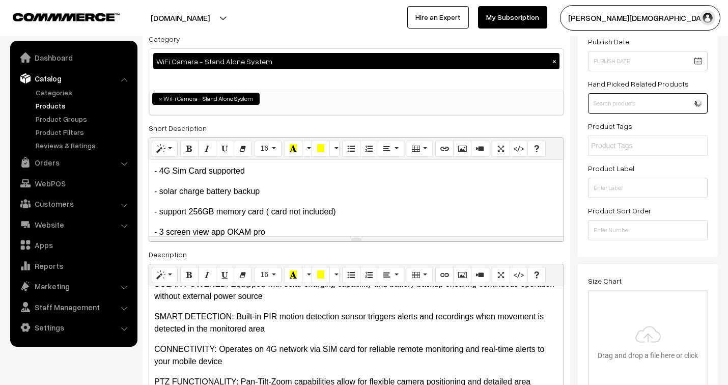
click at [634, 107] on input "text" at bounding box center [648, 103] width 120 height 20
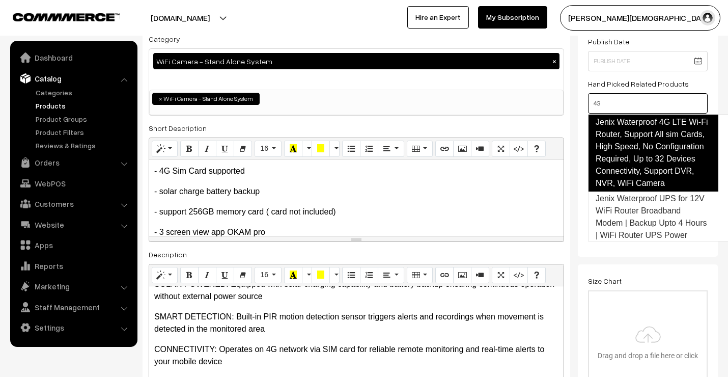
click at [629, 116] on link "Jenix Waterproof 4G LTE Wi-Fi Router, Support All sim Cards, High Speed, No Con…" at bounding box center [653, 152] width 130 height 77
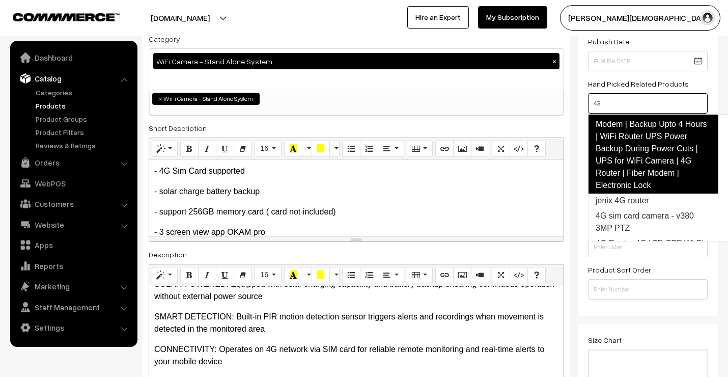
click at [637, 144] on link "Jenix Waterproof UPS for 12V WiFi Router Broadband Modem | Backup Upto 4 Hours …" at bounding box center [653, 143] width 130 height 102
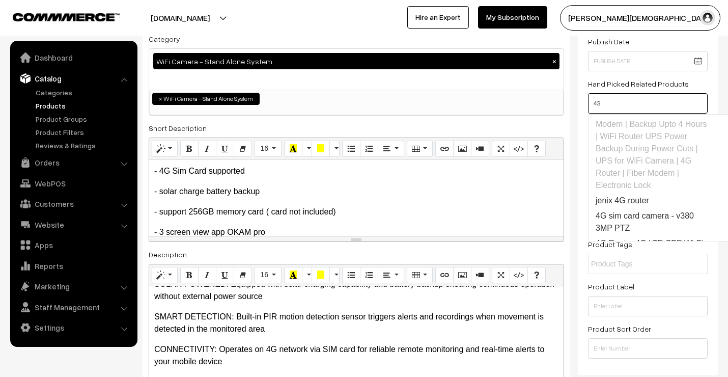
scroll to position [155, 0]
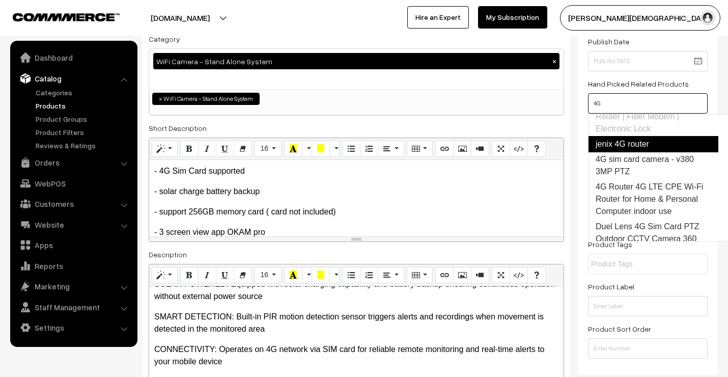
click at [637, 152] on link "jenix 4G router" at bounding box center [653, 144] width 130 height 16
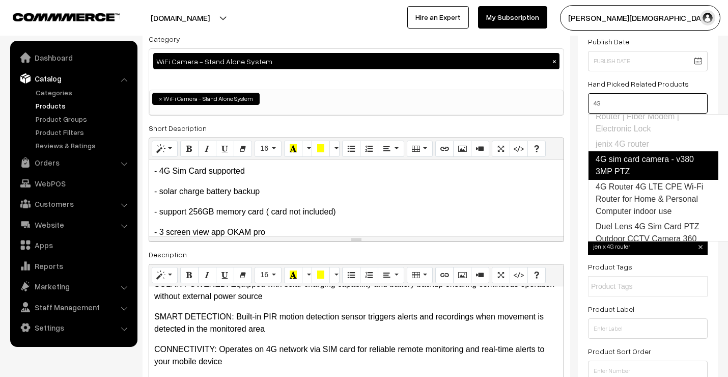
click at [640, 171] on link "4G sim card camera - v380 3MP PTZ" at bounding box center [653, 165] width 130 height 29
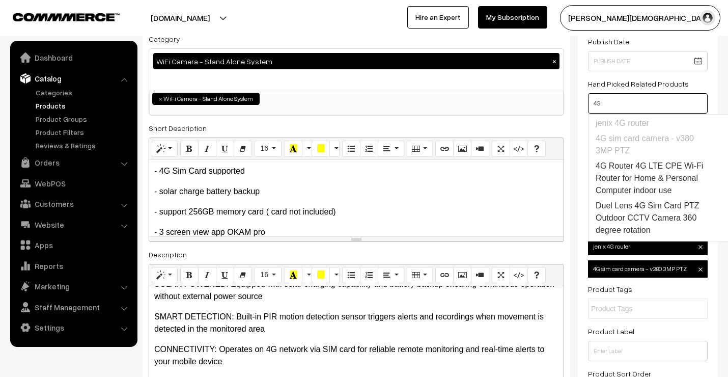
scroll to position [212, 0]
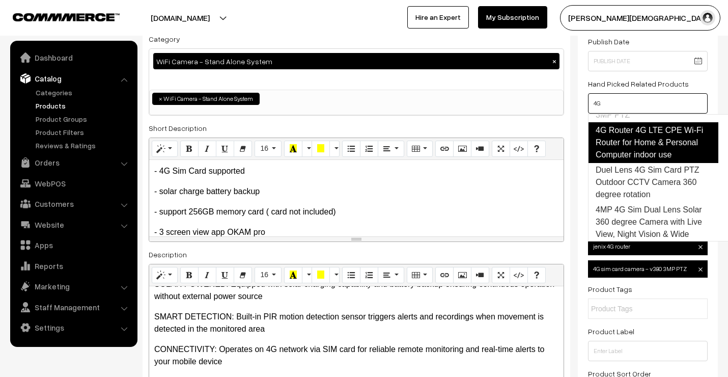
click at [640, 163] on link "4G Router 4G LTE CPE Wi-Fi Router for Home & Personal Computer indoor use" at bounding box center [653, 142] width 130 height 41
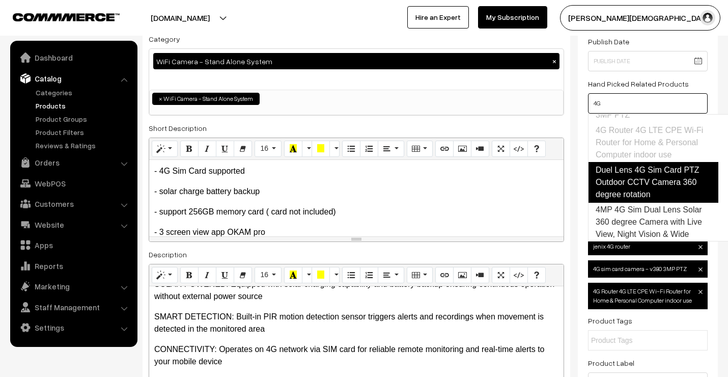
click at [647, 192] on link "Duel Lens 4G Sim Card PTZ Outdoor CCTV Camera 360 degree rotation" at bounding box center [653, 182] width 130 height 41
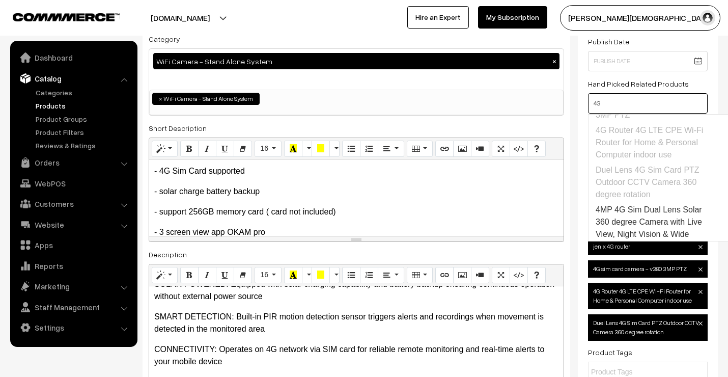
scroll to position [268, 0]
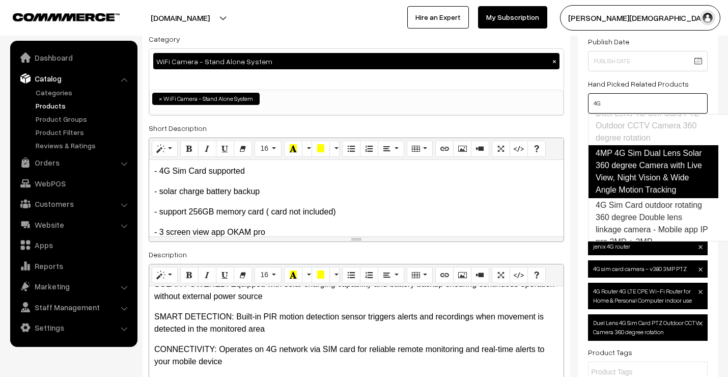
click at [642, 185] on link "4MP 4G Sim Dual Lens Solar 360 degree Camera with Live View, Night Vision & Wid…" at bounding box center [653, 171] width 130 height 53
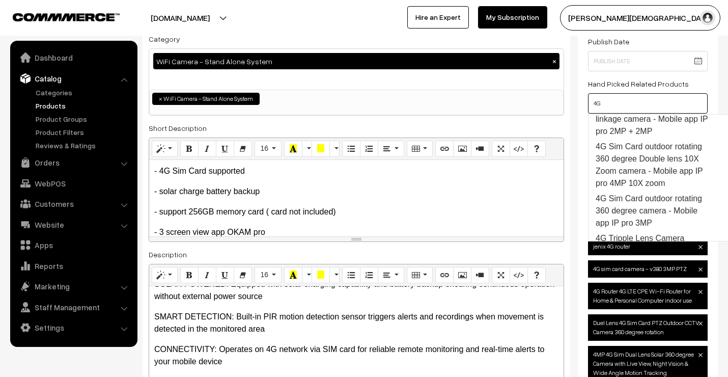
scroll to position [382, 0]
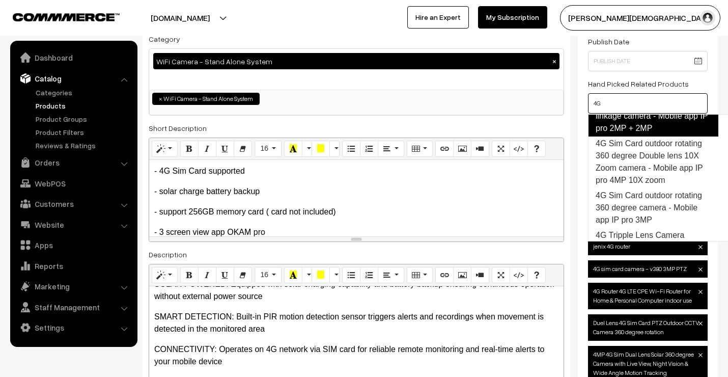
click at [637, 136] on link "4G Sim Card outdoor rotating 360 degree Double lens linkage camera - Mobile app…" at bounding box center [653, 110] width 130 height 53
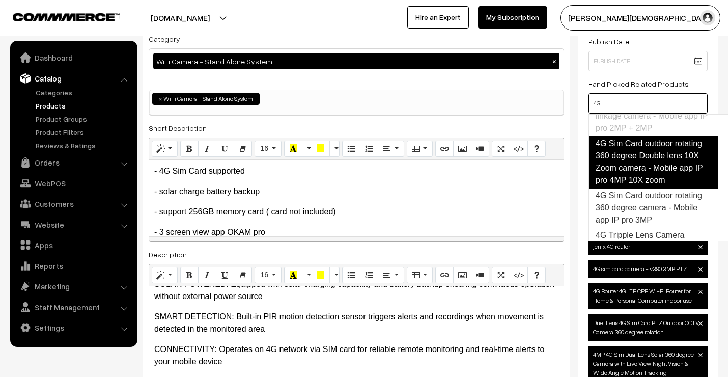
click at [645, 188] on link "4G Sim Card outdoor rotating 360 degree Double lens 10X Zoom camera - Mobile ap…" at bounding box center [653, 161] width 130 height 53
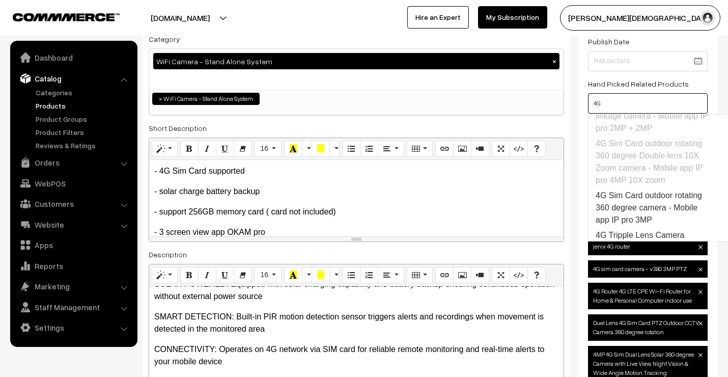
scroll to position [438, 0]
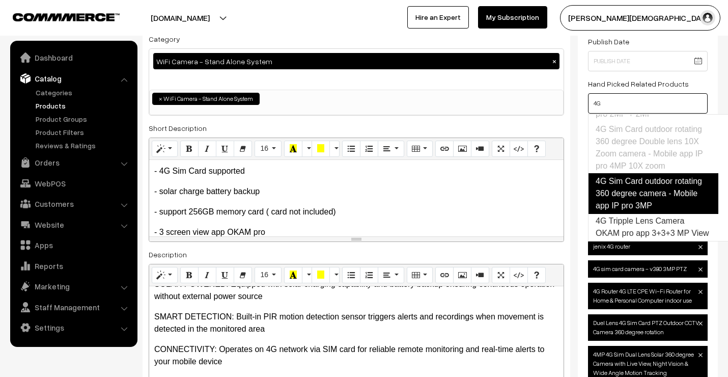
click at [644, 195] on link "4G Sim Card outdoor rotating 360 degree camera - Mobile app IP pro 3MP" at bounding box center [653, 193] width 130 height 41
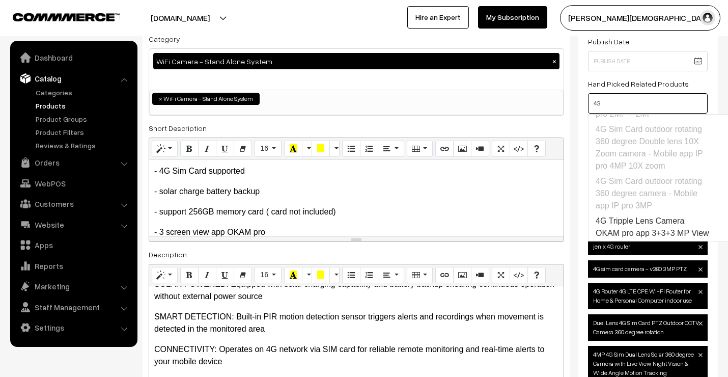
scroll to position [457, 0]
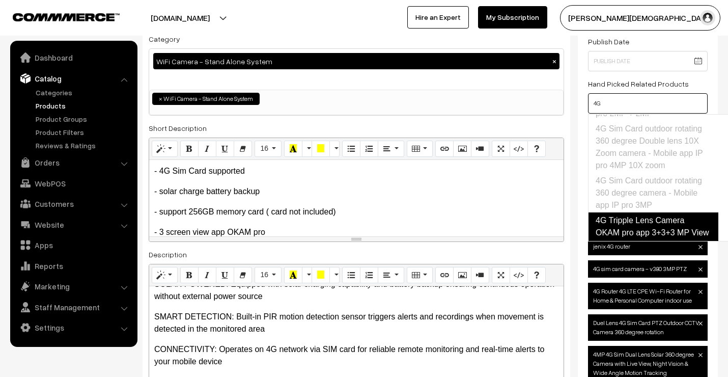
click at [644, 212] on link "4G Tripple Lens Camera OKAM pro app 3+3+3 MP View" at bounding box center [653, 226] width 130 height 29
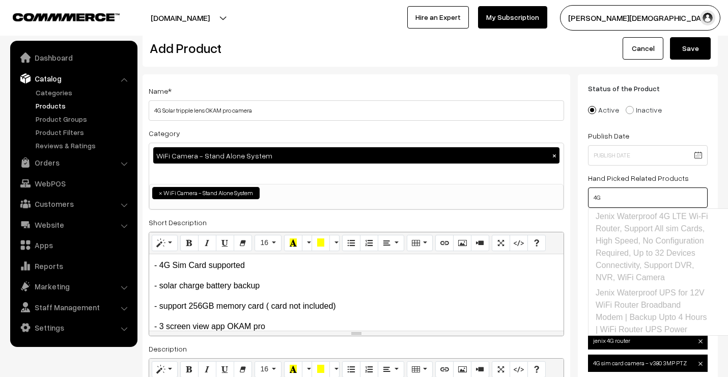
scroll to position [0, 0]
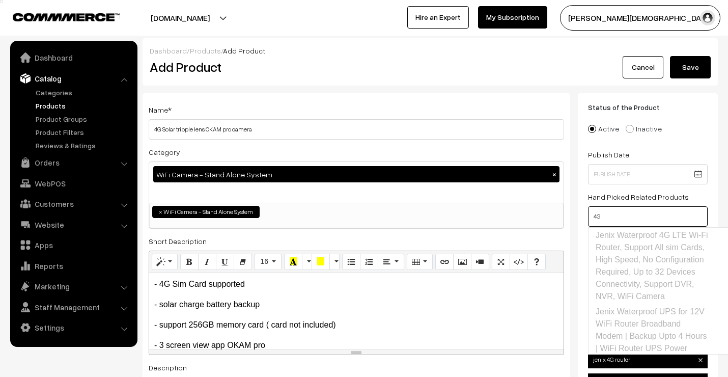
drag, startPoint x: 577, startPoint y: 217, endPoint x: 571, endPoint y: 216, distance: 6.2
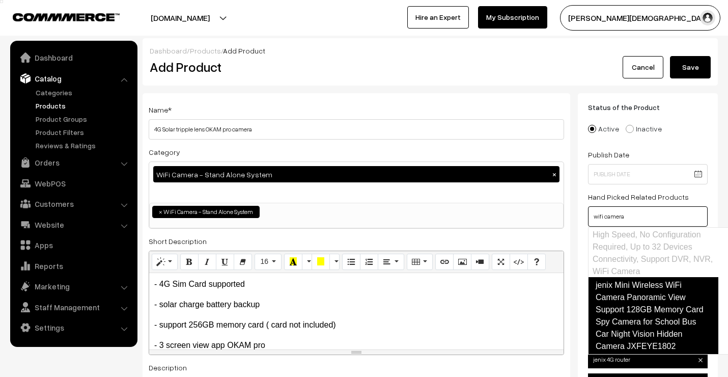
click at [644, 326] on link "jenix Mini Wireless WiFi Camera Panoramic View Support 128GB Memory Card Spy Ca…" at bounding box center [653, 315] width 130 height 77
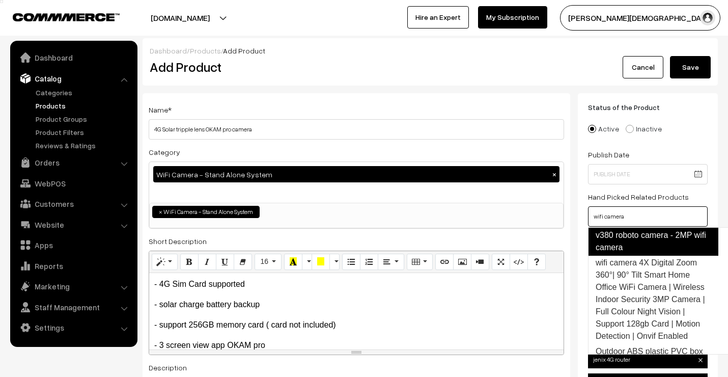
click at [642, 235] on link "v380 roboto camera - 2MP wifi camera" at bounding box center [653, 241] width 130 height 29
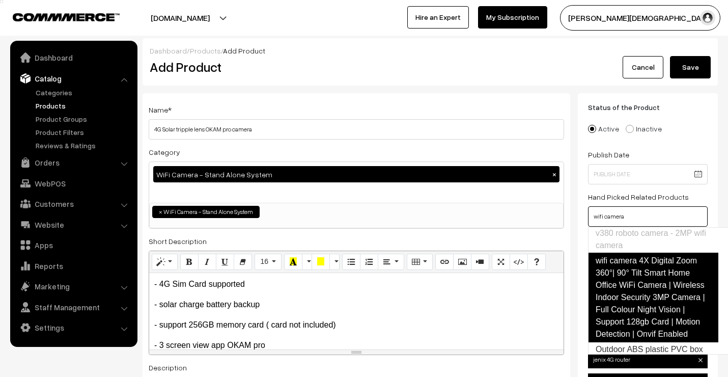
click at [642, 289] on link "wifi camera 4X Digital Zoom 360°| 90° Tilt Smart Home Office WiFi Camera | Wire…" at bounding box center [653, 298] width 130 height 90
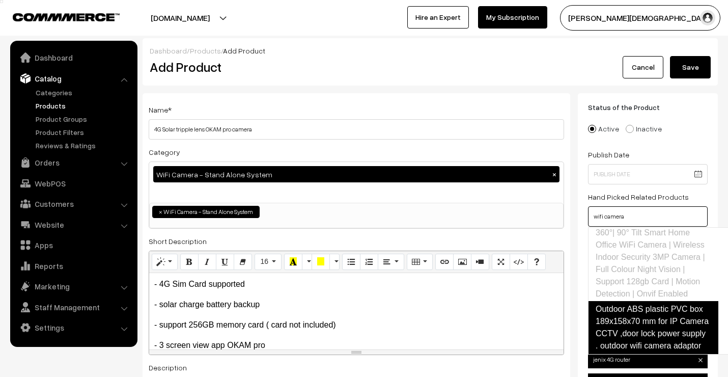
scroll to position [329, 0]
click at [640, 309] on link "Outdoor ABS plastic PVC box 189x158x70 mm for IP Camera CCTV ,door lock power s…" at bounding box center [653, 327] width 130 height 53
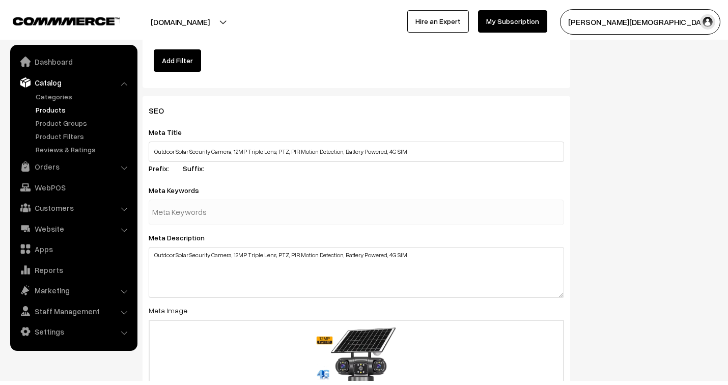
scroll to position [1528, 0]
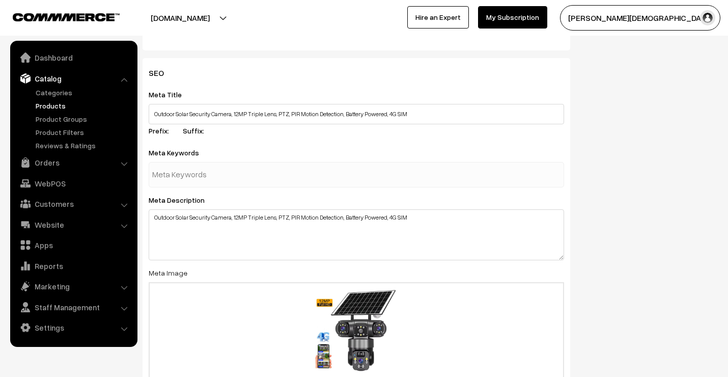
type input "wifi camera"
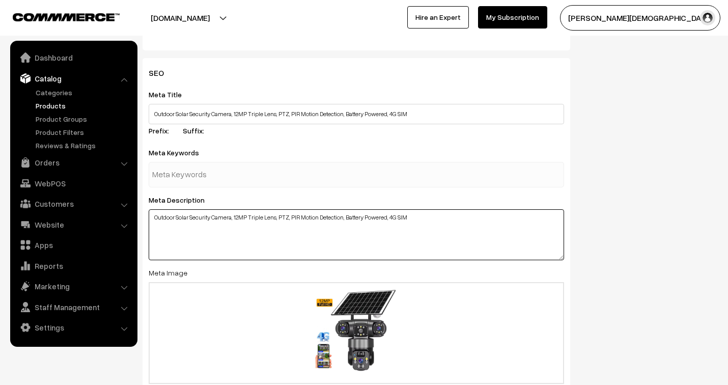
click at [437, 223] on textarea "Outdoor Solar Security Camera, 12MP Triple Lens, PTZ, PIR Motion Detection, Bat…" at bounding box center [356, 234] width 415 height 51
type textarea "Outdoor Solar Security Camera, 12MP Triple Lens, PTZ, PIR Motion Detection, Bat…"
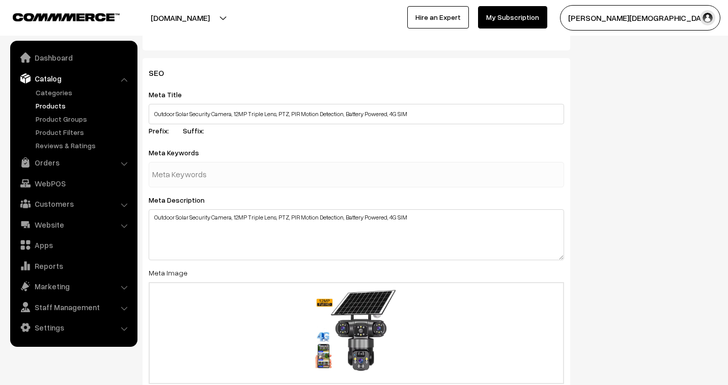
click at [189, 176] on input "text" at bounding box center [205, 174] width 106 height 20
type input "true view solar camera"
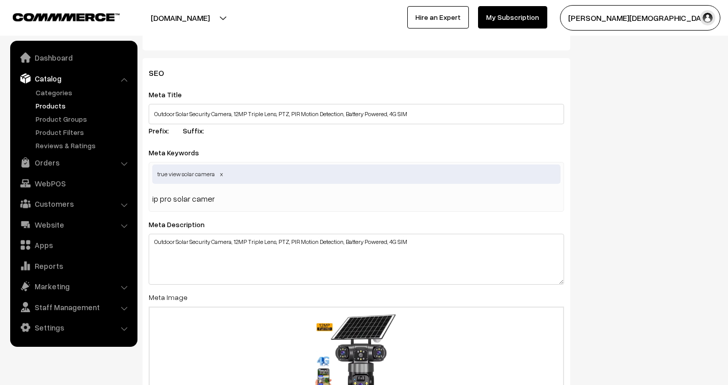
type input "ip pro solar camera"
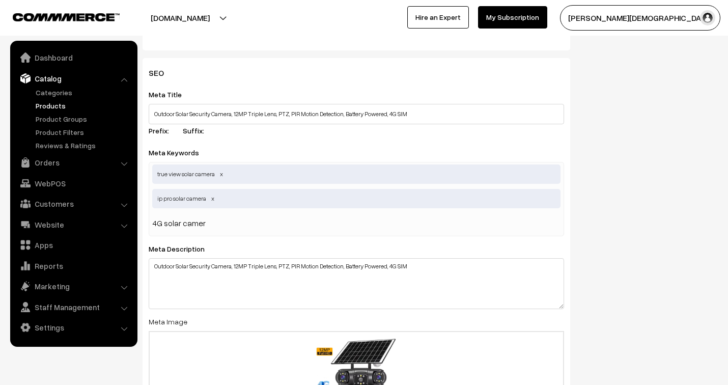
type input "4G solar camera"
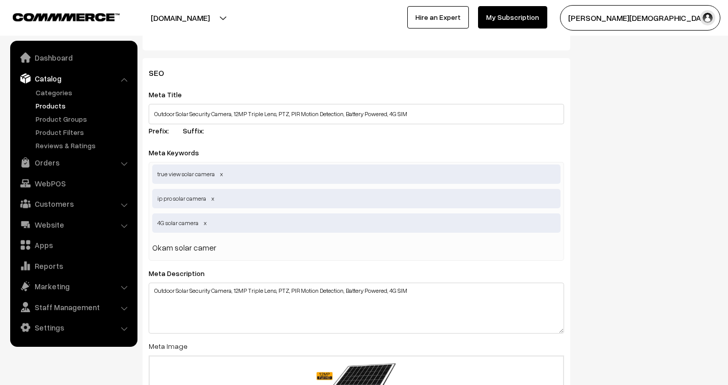
type input "Okam solar camera"
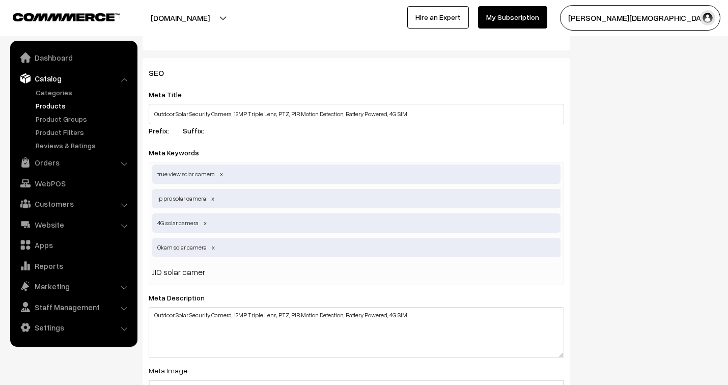
type input "JIO solar camera"
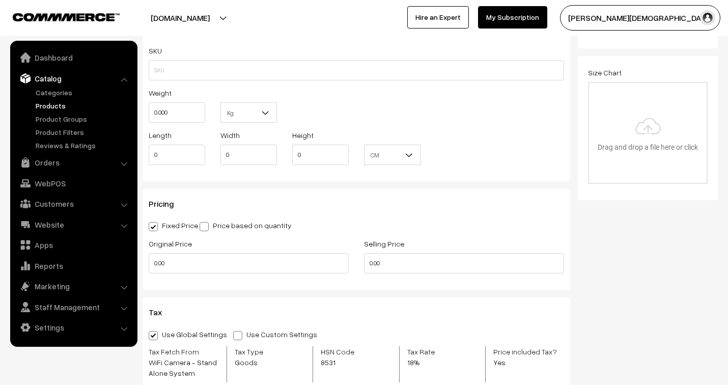
scroll to position [848, 0]
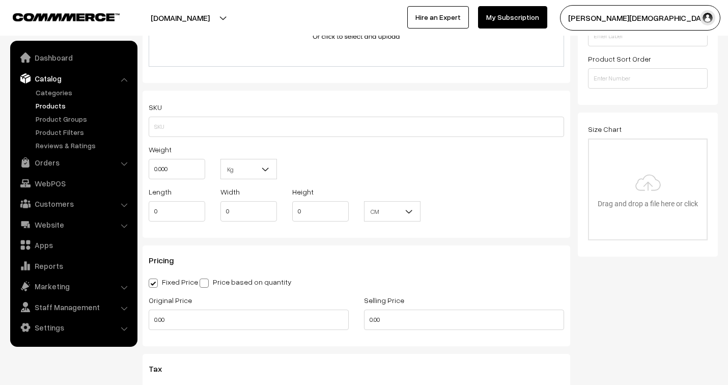
click at [189, 116] on div "SKU" at bounding box center [356, 119] width 415 height 36
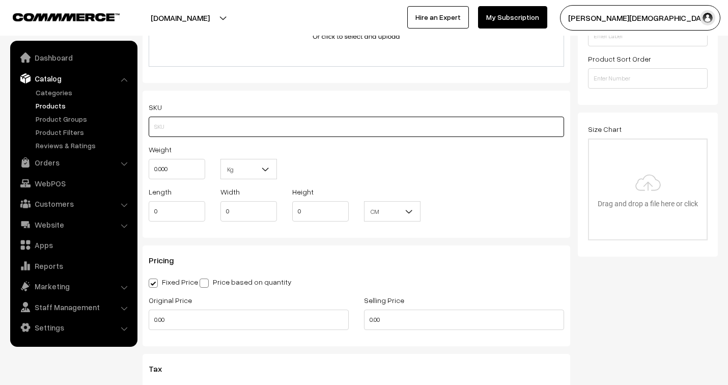
click at [189, 128] on input "text" at bounding box center [356, 127] width 415 height 20
type input "OKAM-3L-SOLAR_33XX"
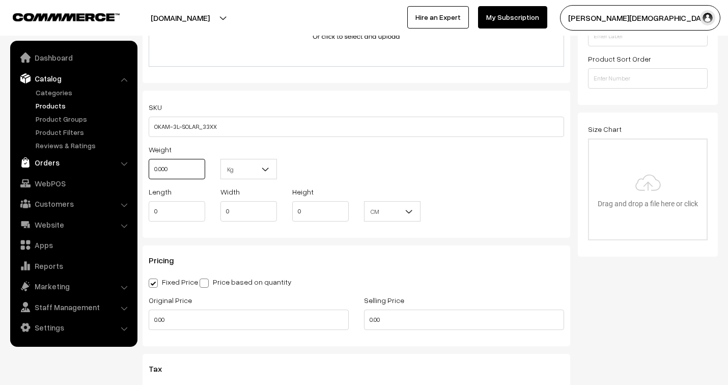
drag, startPoint x: 168, startPoint y: 171, endPoint x: 131, endPoint y: 161, distance: 38.4
click at [131, 161] on body "Thank you for showing interest. Our team will call you shortly. Close jenixindi…" at bounding box center [364, 232] width 728 height 2160
type input "2"
drag, startPoint x: 160, startPoint y: 206, endPoint x: 140, endPoint y: 195, distance: 23.1
click at [143, 200] on div "Length 0" at bounding box center [177, 206] width 72 height 42
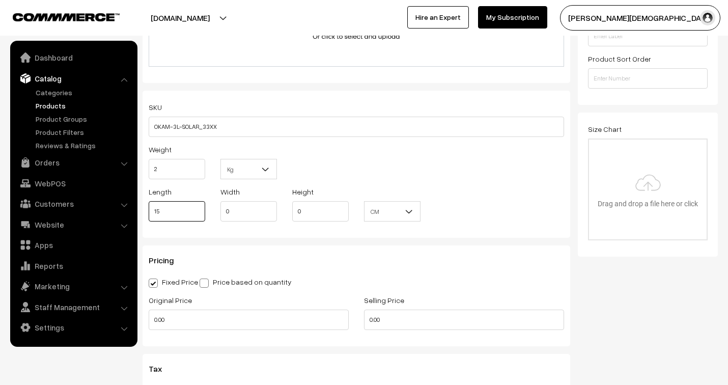
type input "15"
type input "10"
click at [202, 284] on span at bounding box center [204, 283] width 9 height 9
click at [202, 284] on input "Price based on quantity" at bounding box center [203, 281] width 7 height 7
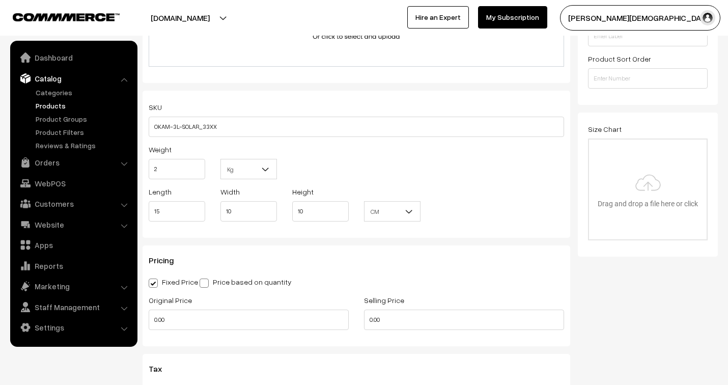
radio input "true"
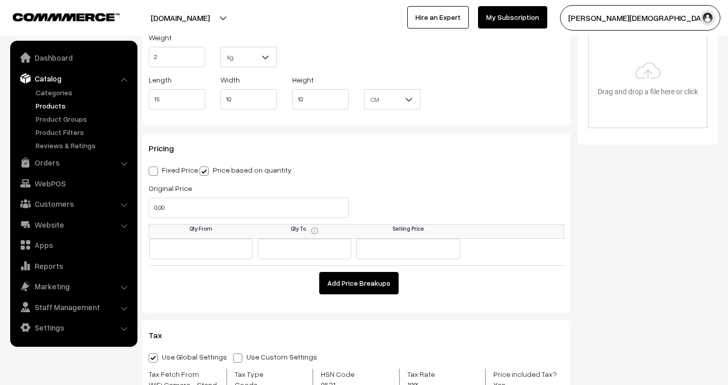
scroll to position [961, 0]
click at [156, 174] on span at bounding box center [153, 169] width 9 height 9
click at [155, 172] on input "Fixed Price" at bounding box center [152, 168] width 7 height 7
radio input "true"
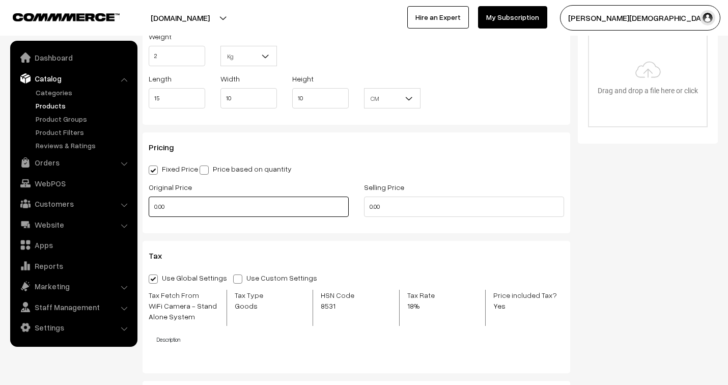
drag, startPoint x: 254, startPoint y: 207, endPoint x: 138, endPoint y: 201, distance: 115.2
type input "9999"
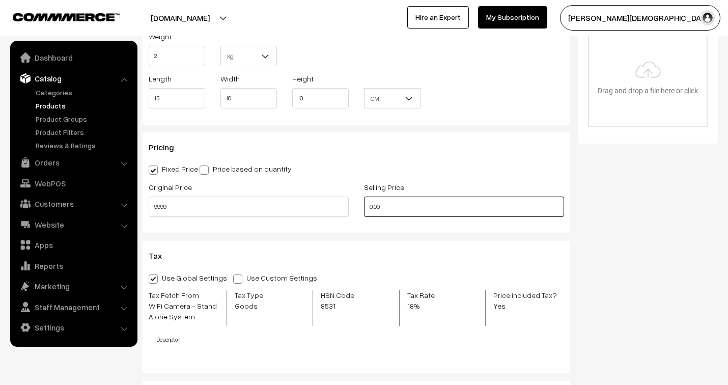
drag, startPoint x: 383, startPoint y: 212, endPoint x: 350, endPoint y: 204, distance: 33.6
click at [350, 204] on div "Original Price 9999 Selling Price 0.00" at bounding box center [356, 202] width 431 height 42
type input "5000"
click at [383, 247] on div "Tax Use Global Settings Use Custom Settings Skip Adding Tax Tax Fetch From WiFi…" at bounding box center [357, 307] width 428 height 132
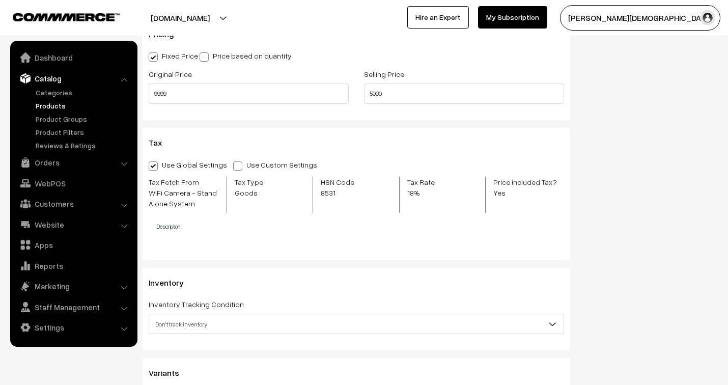
scroll to position [1075, 0]
click at [233, 167] on span at bounding box center [237, 165] width 9 height 9
click at [233, 167] on input "Use Custom Settings" at bounding box center [236, 163] width 7 height 7
radio input "true"
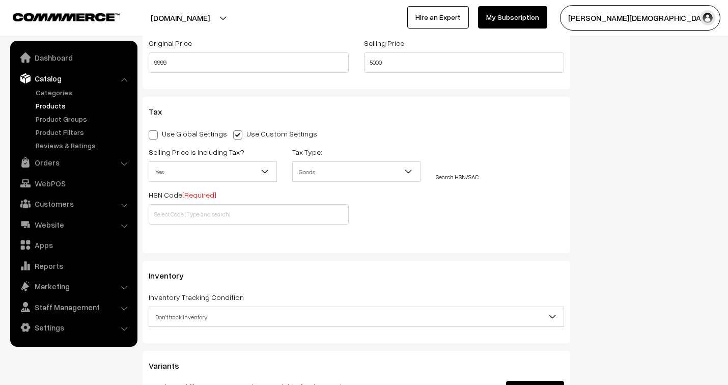
scroll to position [1131, 0]
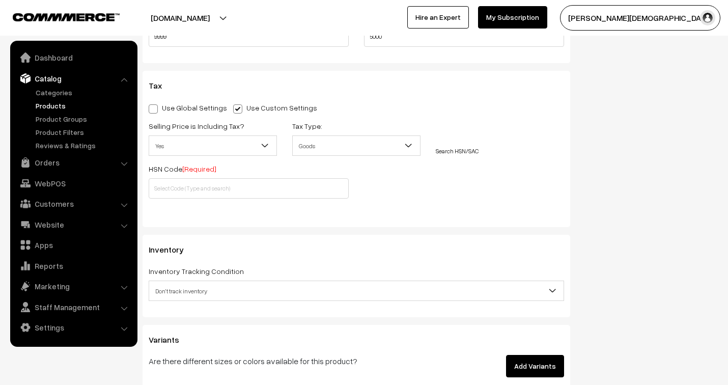
click at [261, 148] on b at bounding box center [265, 146] width 10 height 10
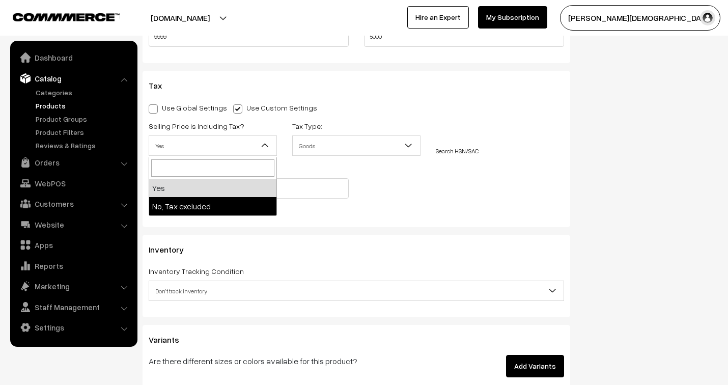
select select "2"
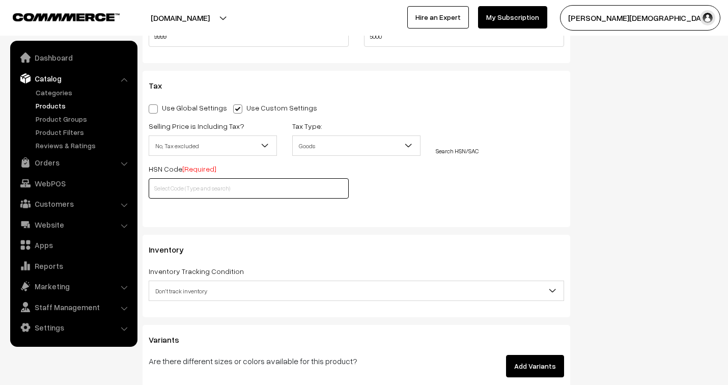
click at [194, 185] on input "text" at bounding box center [249, 188] width 200 height 20
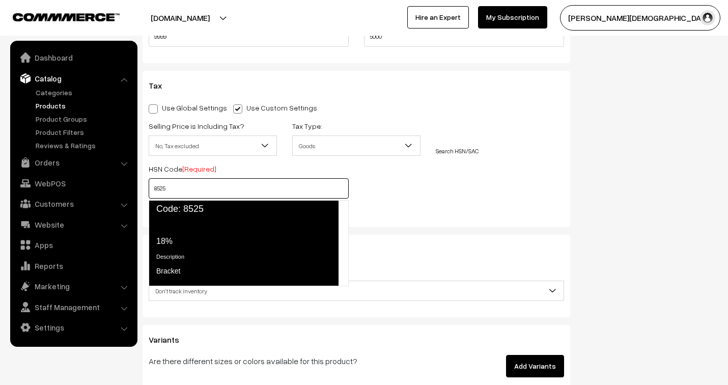
click at [197, 229] on div "Tax Rate 18%" at bounding box center [243, 233] width 174 height 28
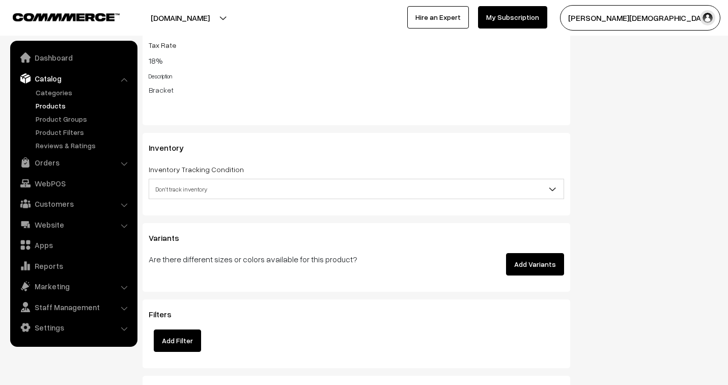
scroll to position [1301, 0]
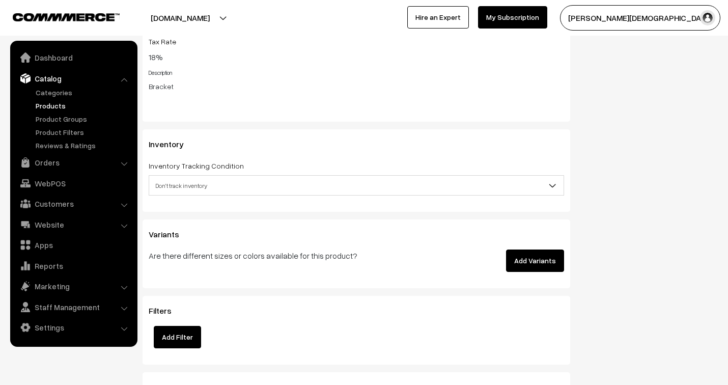
type input "8525"
click at [266, 189] on span "Don't track inventory" at bounding box center [356, 186] width 414 height 18
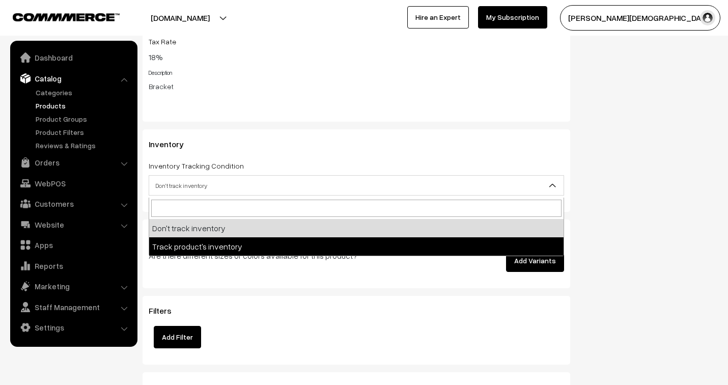
select select "2"
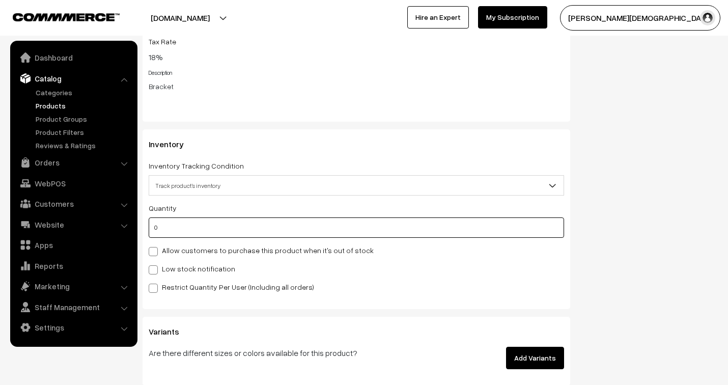
drag, startPoint x: 182, startPoint y: 231, endPoint x: 139, endPoint y: 226, distance: 43.6
drag, startPoint x: 176, startPoint y: 232, endPoint x: 139, endPoint y: 224, distance: 37.9
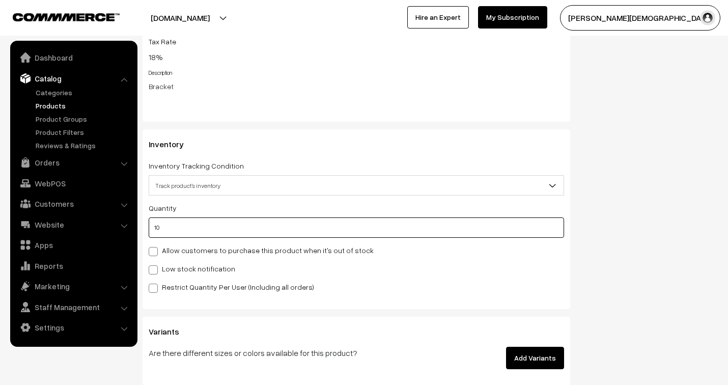
type input "10"
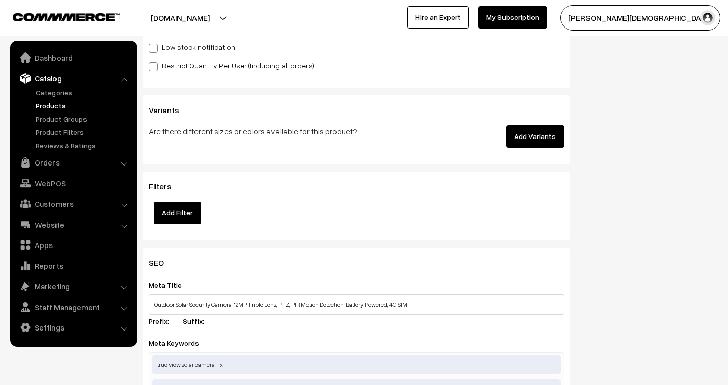
scroll to position [1528, 0]
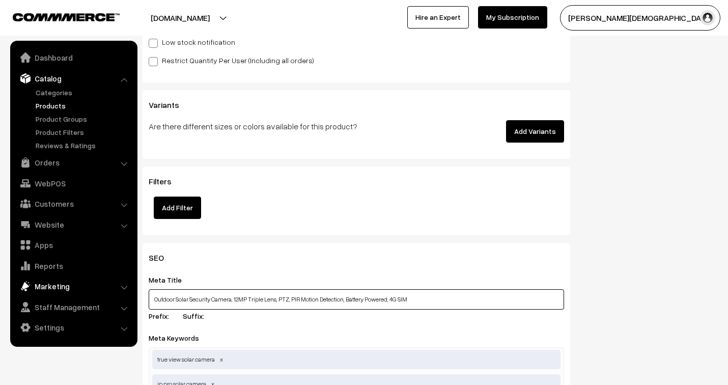
drag, startPoint x: 424, startPoint y: 302, endPoint x: 78, endPoint y: 280, distance: 347.0
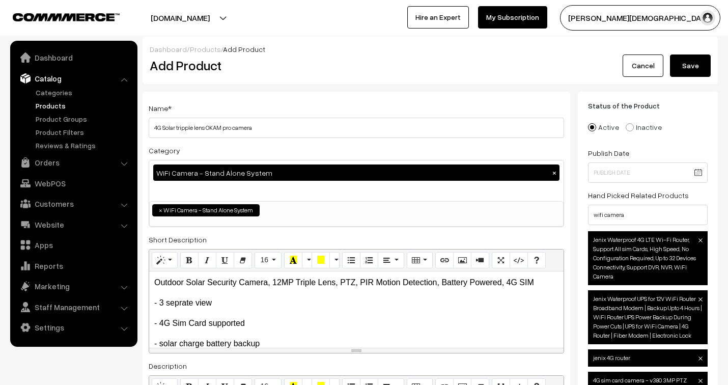
scroll to position [0, 0]
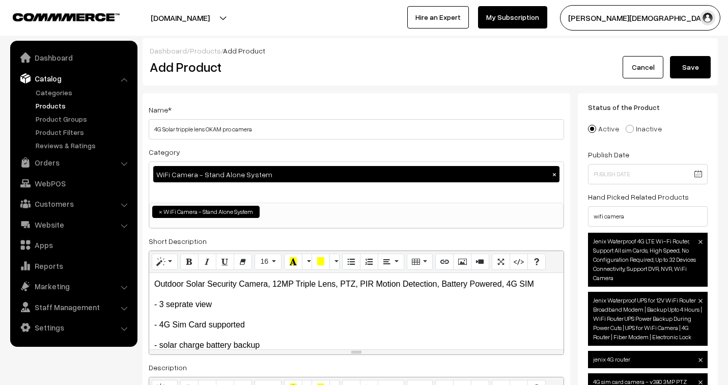
click at [696, 69] on button "Save" at bounding box center [690, 67] width 41 height 22
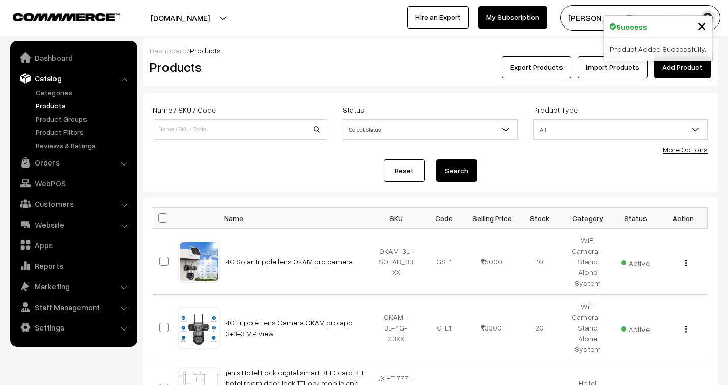
scroll to position [57, 0]
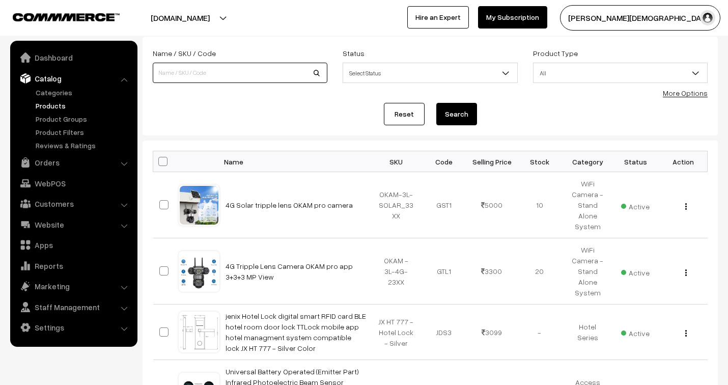
click at [192, 71] on input at bounding box center [240, 73] width 175 height 20
type input "2 door"
click at [466, 113] on button "Search" at bounding box center [456, 114] width 41 height 22
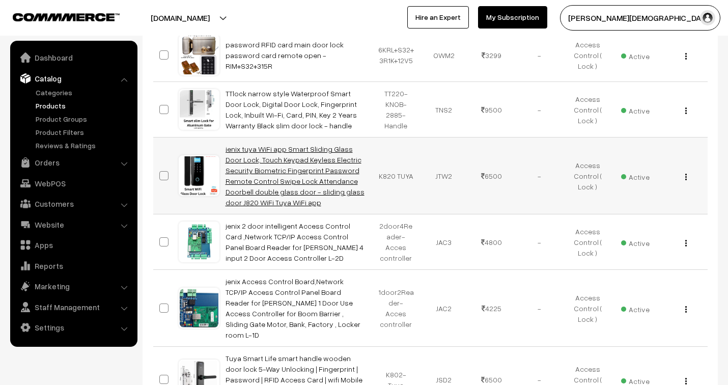
scroll to position [226, 0]
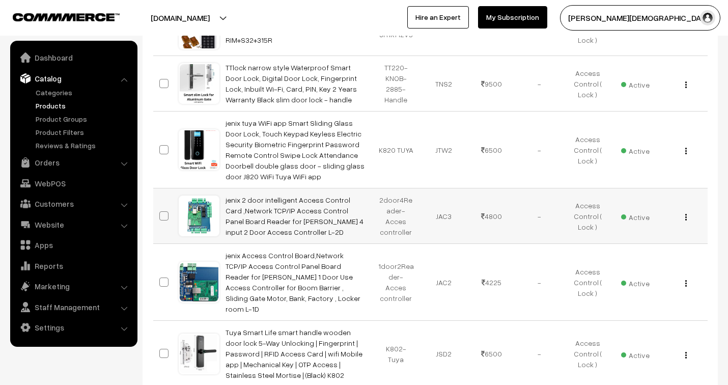
click at [685, 220] on button "button" at bounding box center [686, 217] width 3 height 8
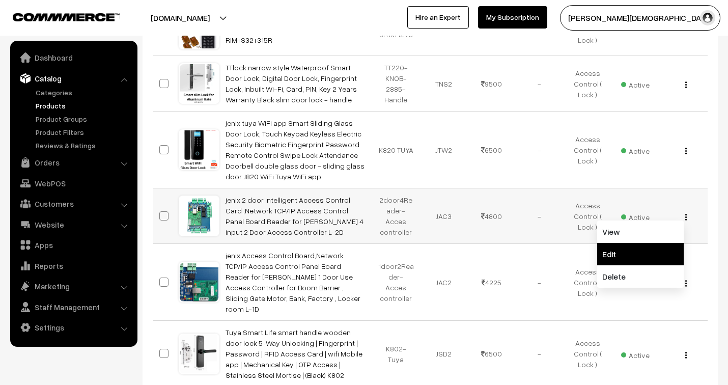
click at [623, 260] on link "Edit" at bounding box center [640, 254] width 87 height 22
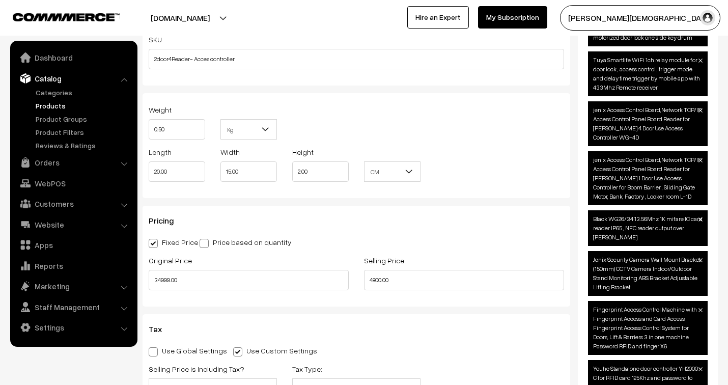
scroll to position [848, 0]
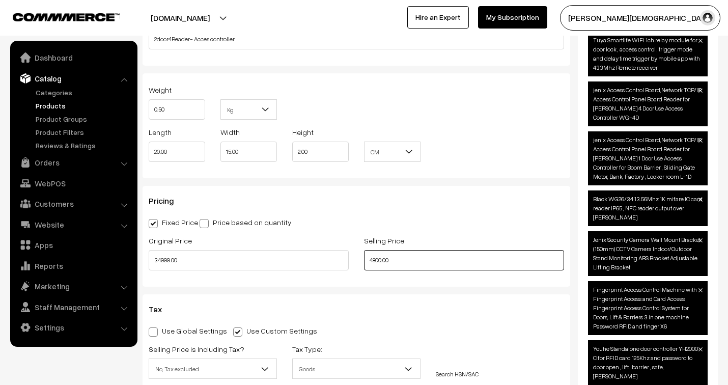
drag, startPoint x: 398, startPoint y: 260, endPoint x: 363, endPoint y: 258, distance: 35.7
click at [363, 258] on div "Selling Price 4800.00" at bounding box center [463, 255] width 215 height 42
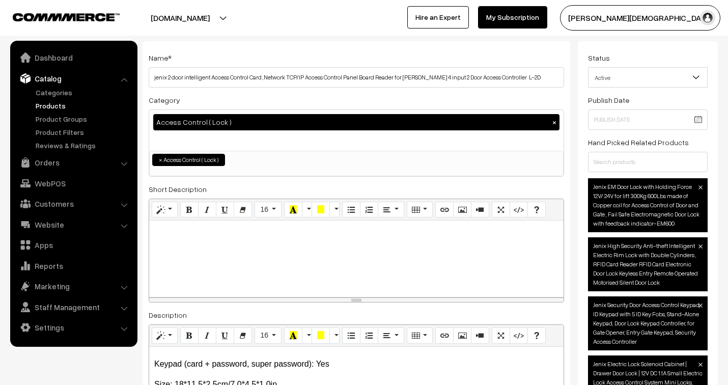
scroll to position [0, 0]
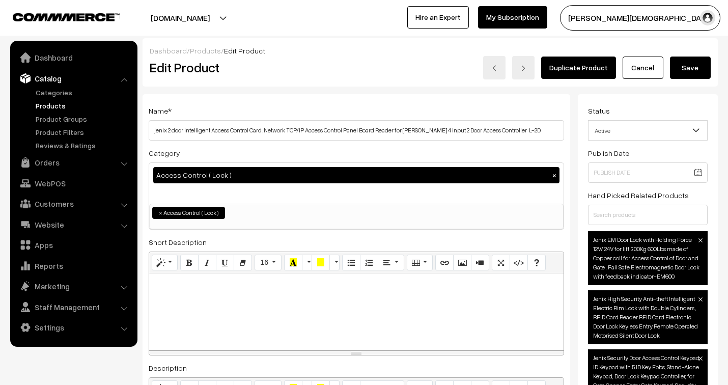
type input "5200.00"
click at [684, 67] on button "Save" at bounding box center [690, 68] width 41 height 22
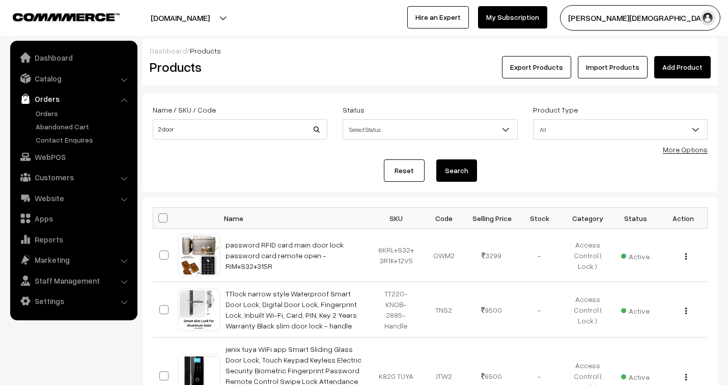
click at [46, 115] on link "Orders" at bounding box center [83, 113] width 101 height 11
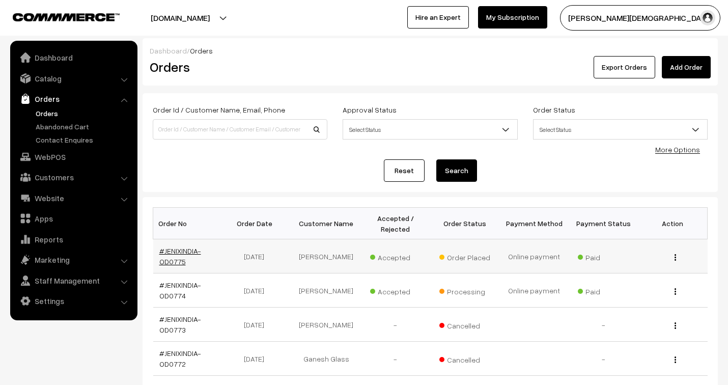
click at [178, 248] on link "#JENIXINDIA-OD0775" at bounding box center [180, 255] width 42 height 19
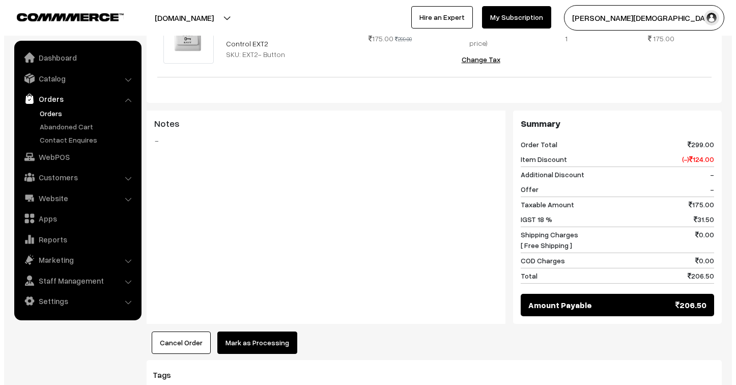
scroll to position [467, 0]
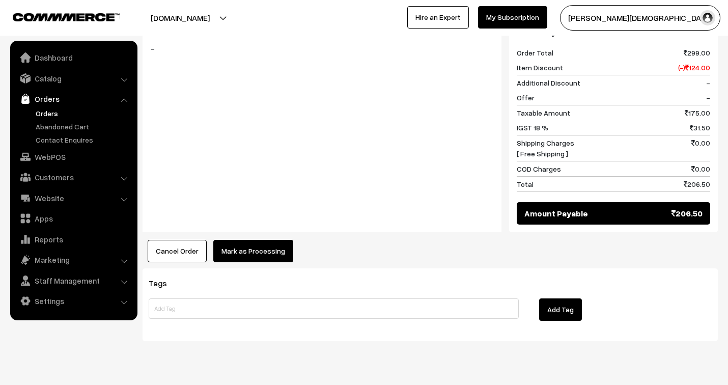
click at [273, 240] on button "Mark as Processing" at bounding box center [253, 251] width 80 height 22
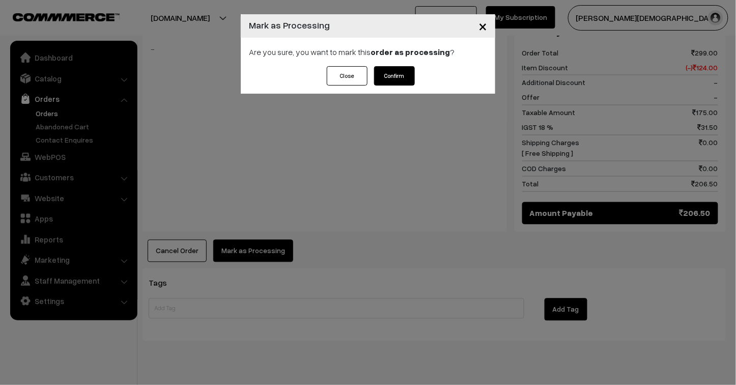
click at [395, 77] on button "Confirm" at bounding box center [394, 75] width 41 height 19
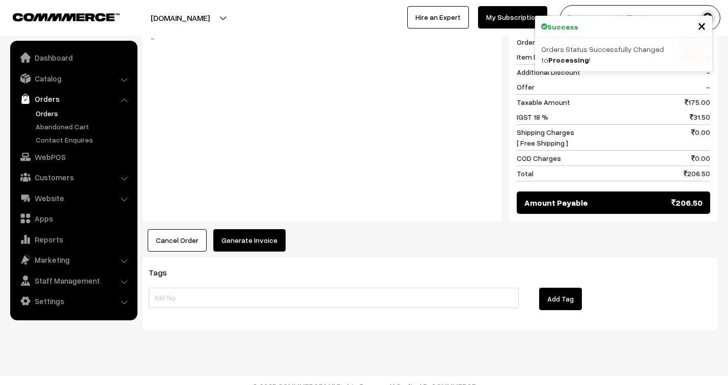
click at [271, 230] on button "Generate Invoice" at bounding box center [249, 240] width 72 height 22
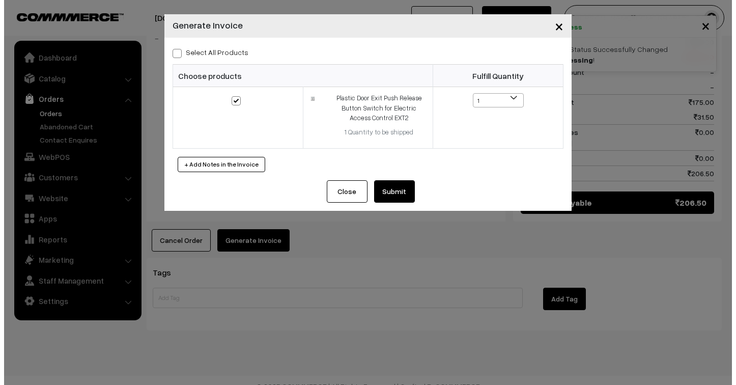
scroll to position [465, 0]
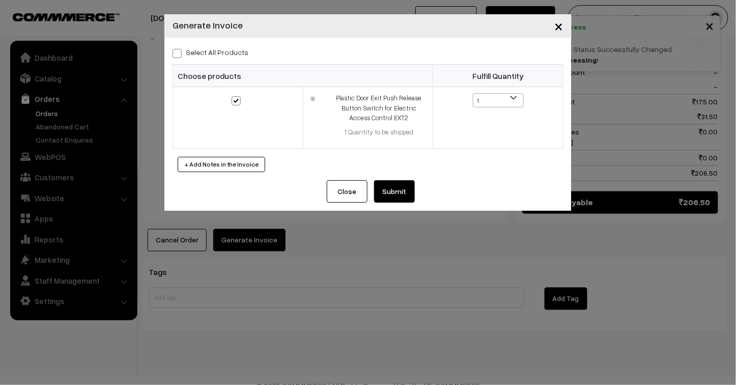
click at [390, 191] on button "Submit" at bounding box center [394, 191] width 41 height 22
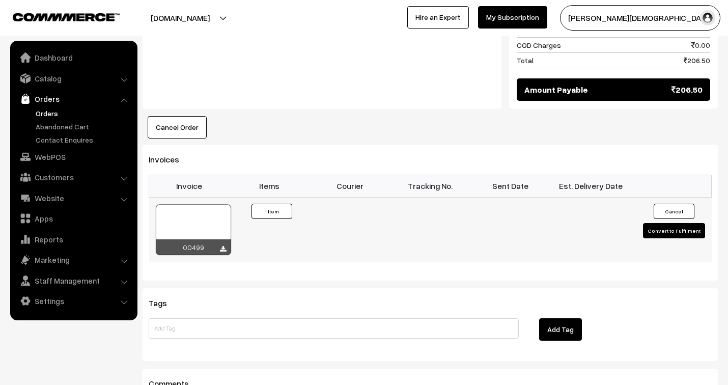
scroll to position [577, 0]
click at [208, 220] on div at bounding box center [193, 229] width 75 height 51
